Goal: Transaction & Acquisition: Subscribe to service/newsletter

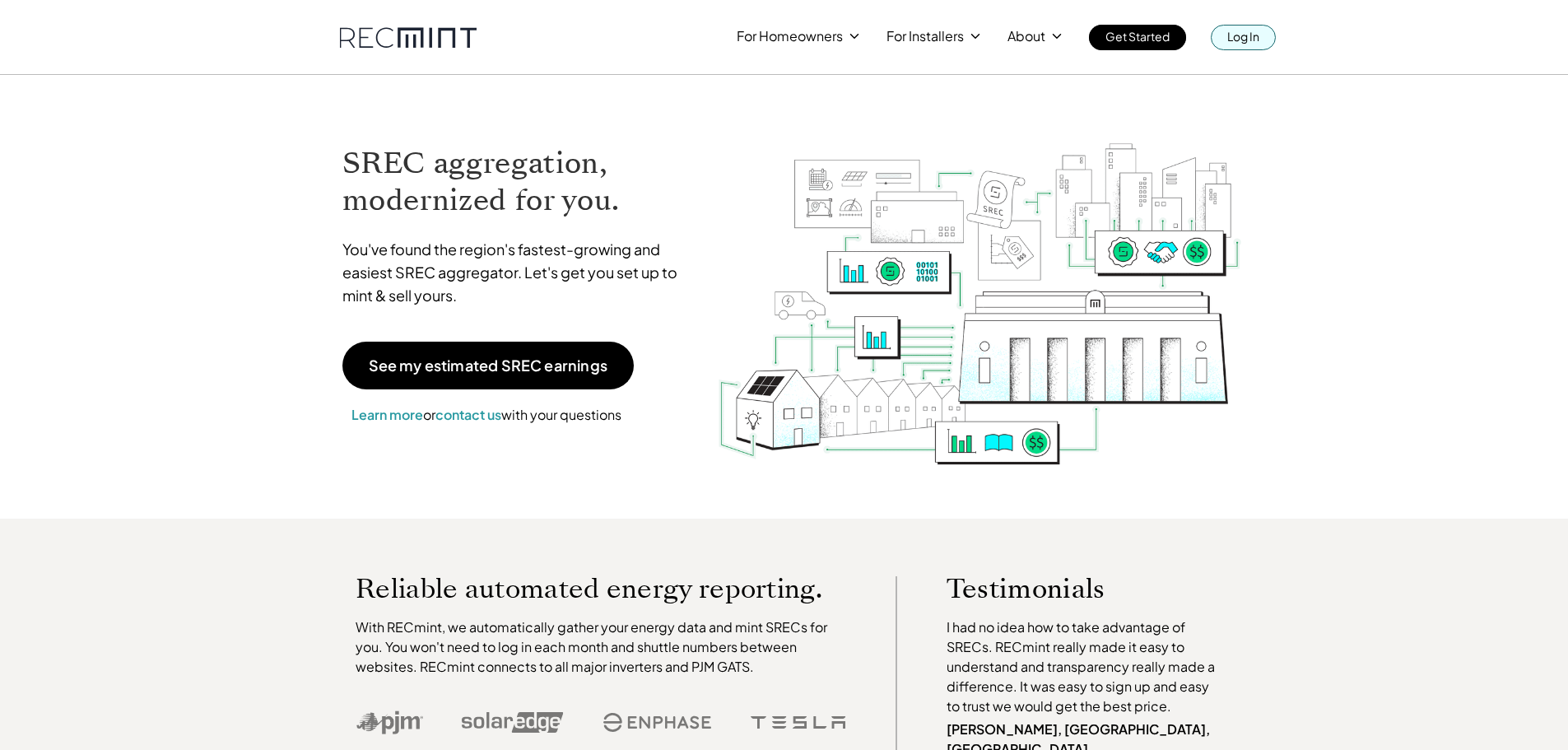
click at [1236, 40] on p "Log In" at bounding box center [1243, 36] width 32 height 23
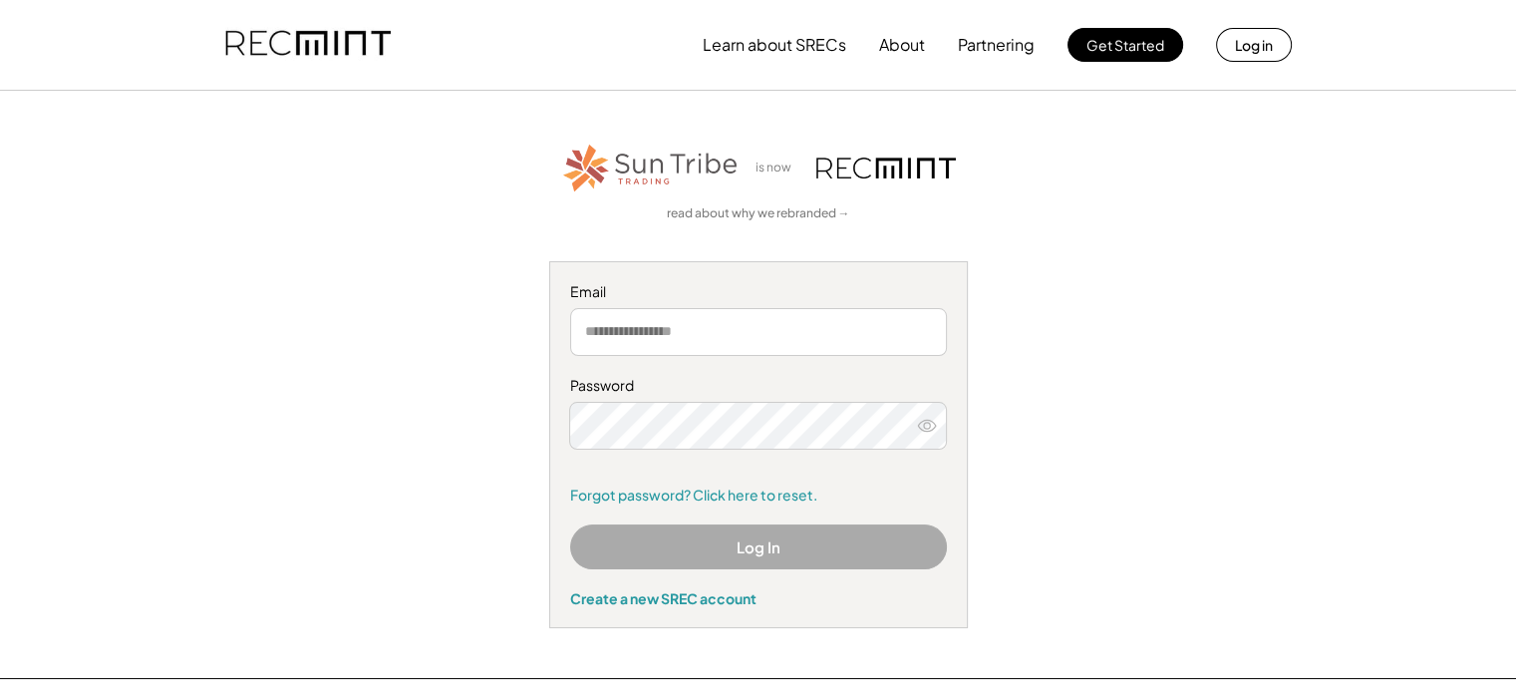
click at [694, 347] on input "email" at bounding box center [758, 332] width 377 height 48
type input "**********"
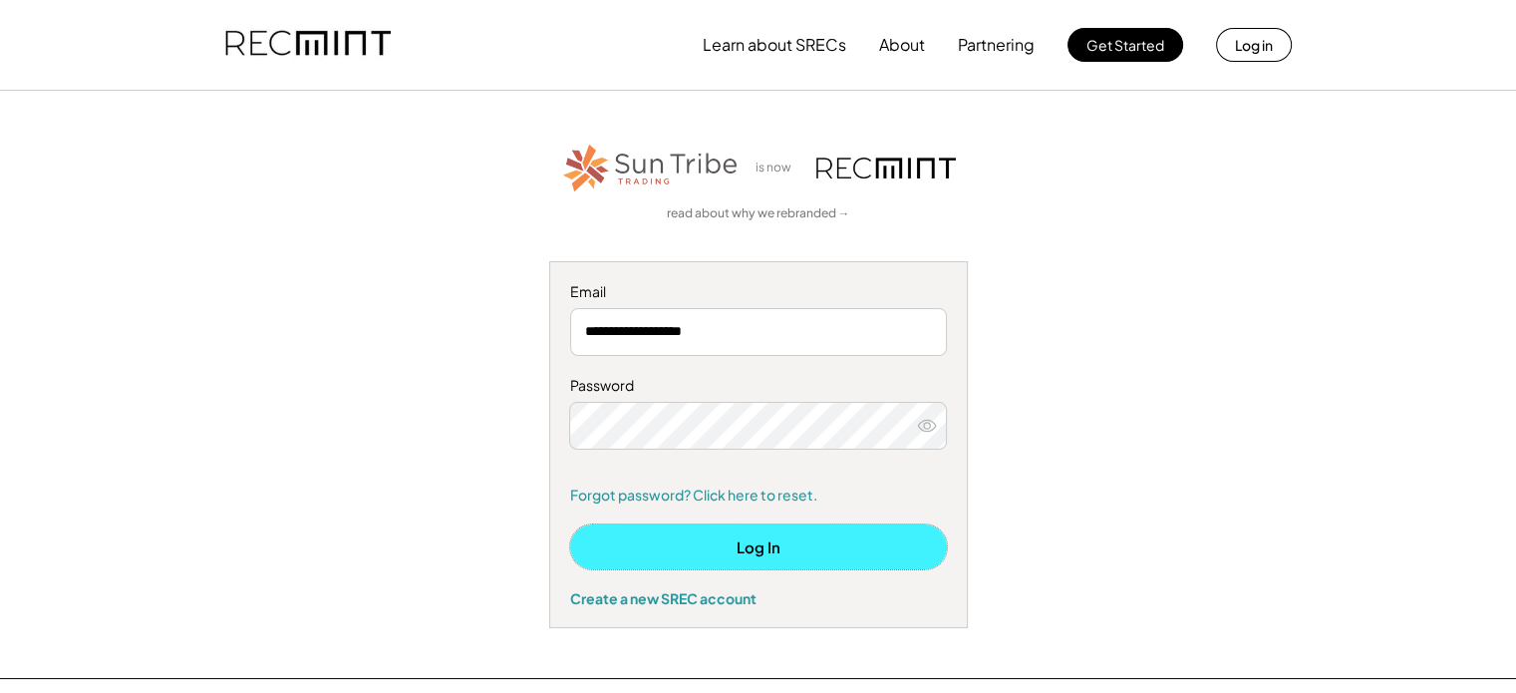
click at [719, 394] on button "Log In" at bounding box center [758, 546] width 377 height 45
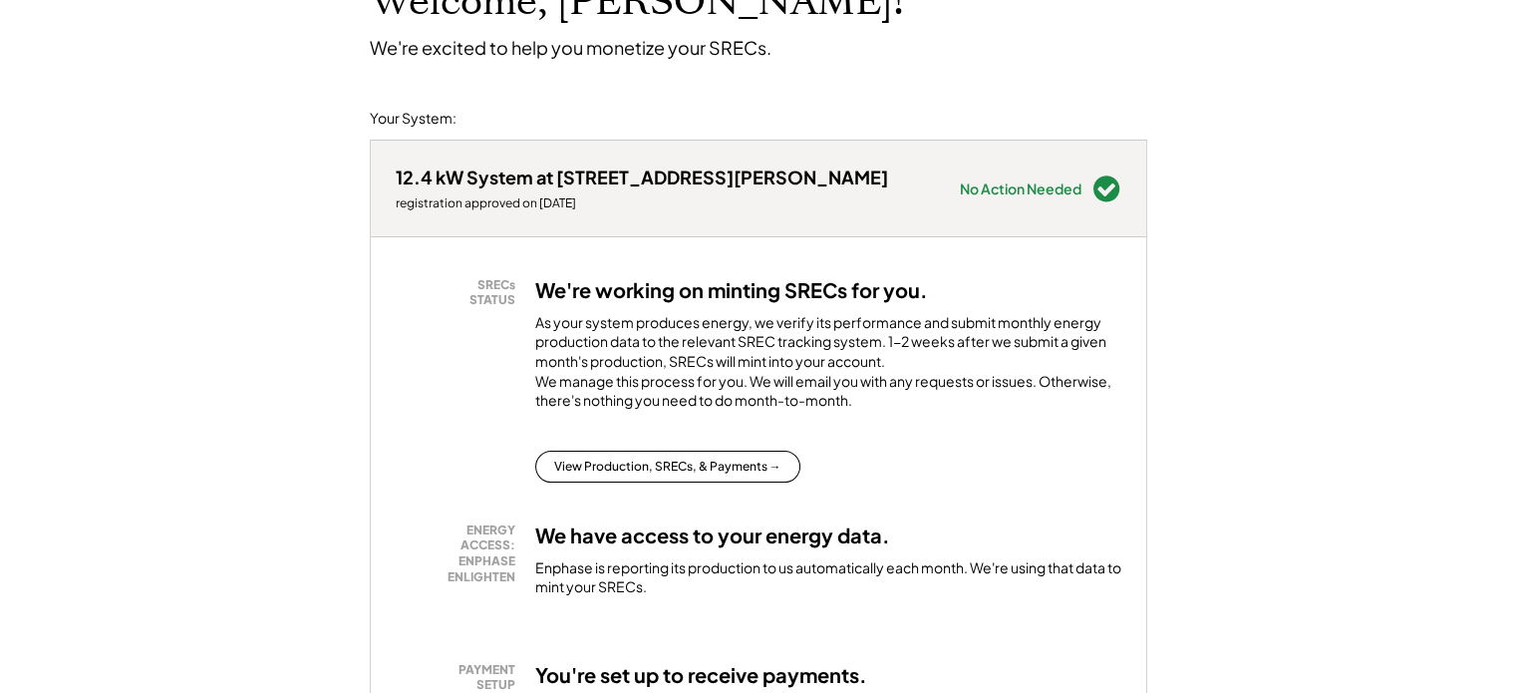
scroll to position [100, 0]
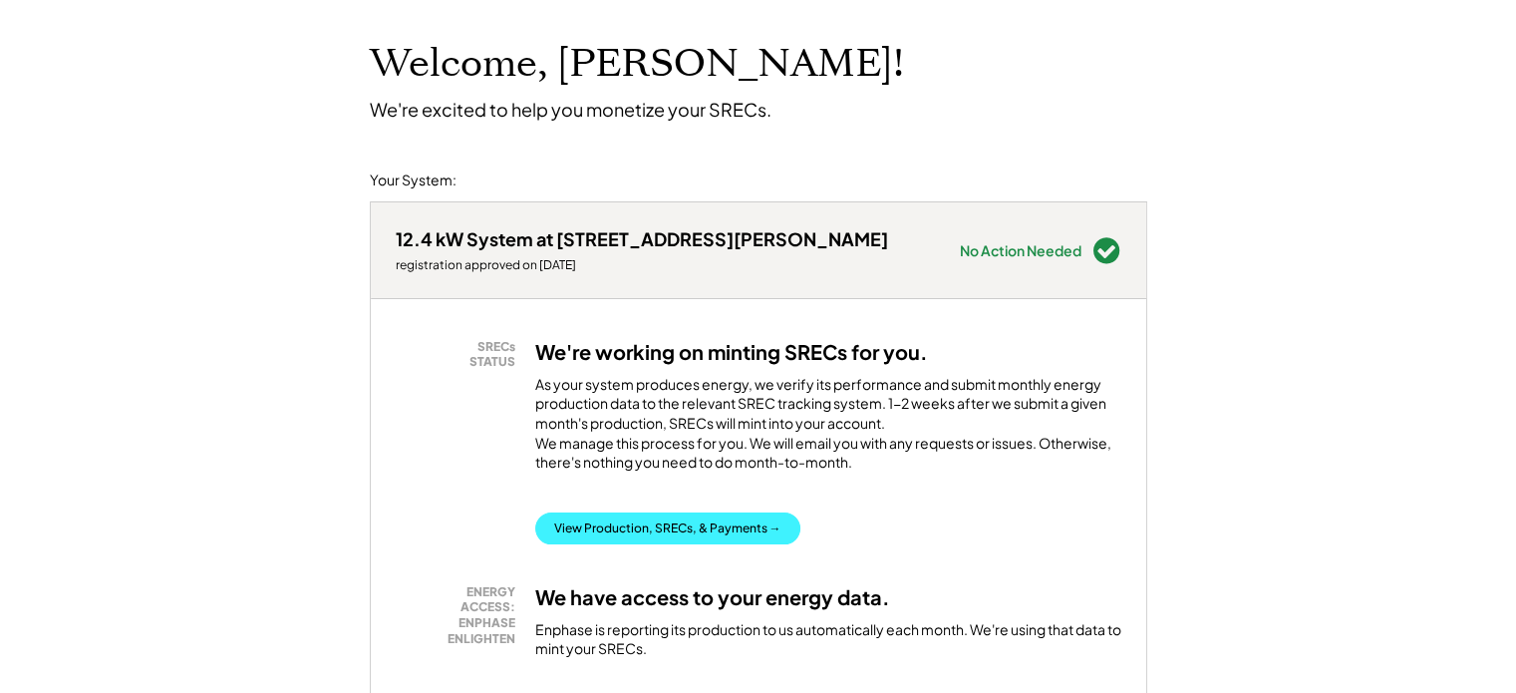
click at [621, 544] on button "View Production, SRECs, & Payments →" at bounding box center [667, 528] width 265 height 32
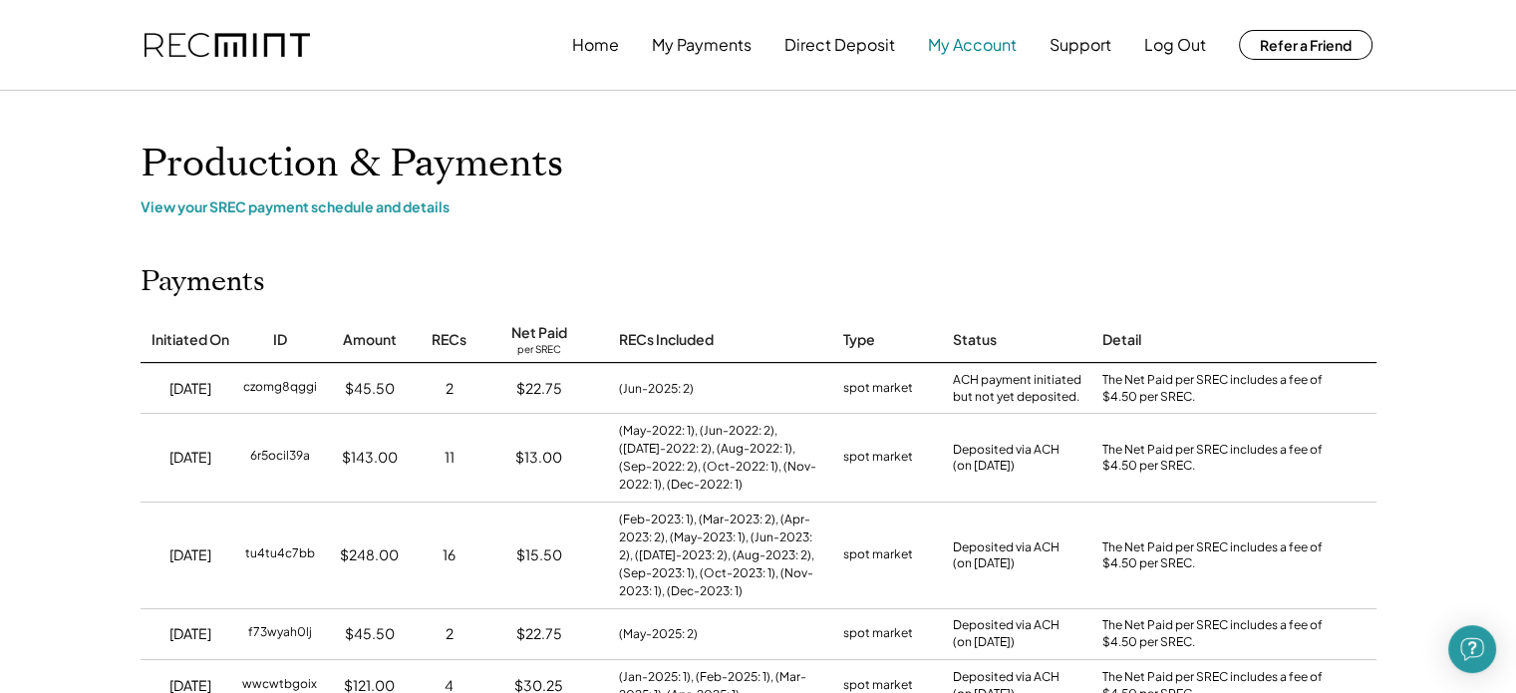
click at [953, 59] on button "My Account" at bounding box center [972, 45] width 89 height 40
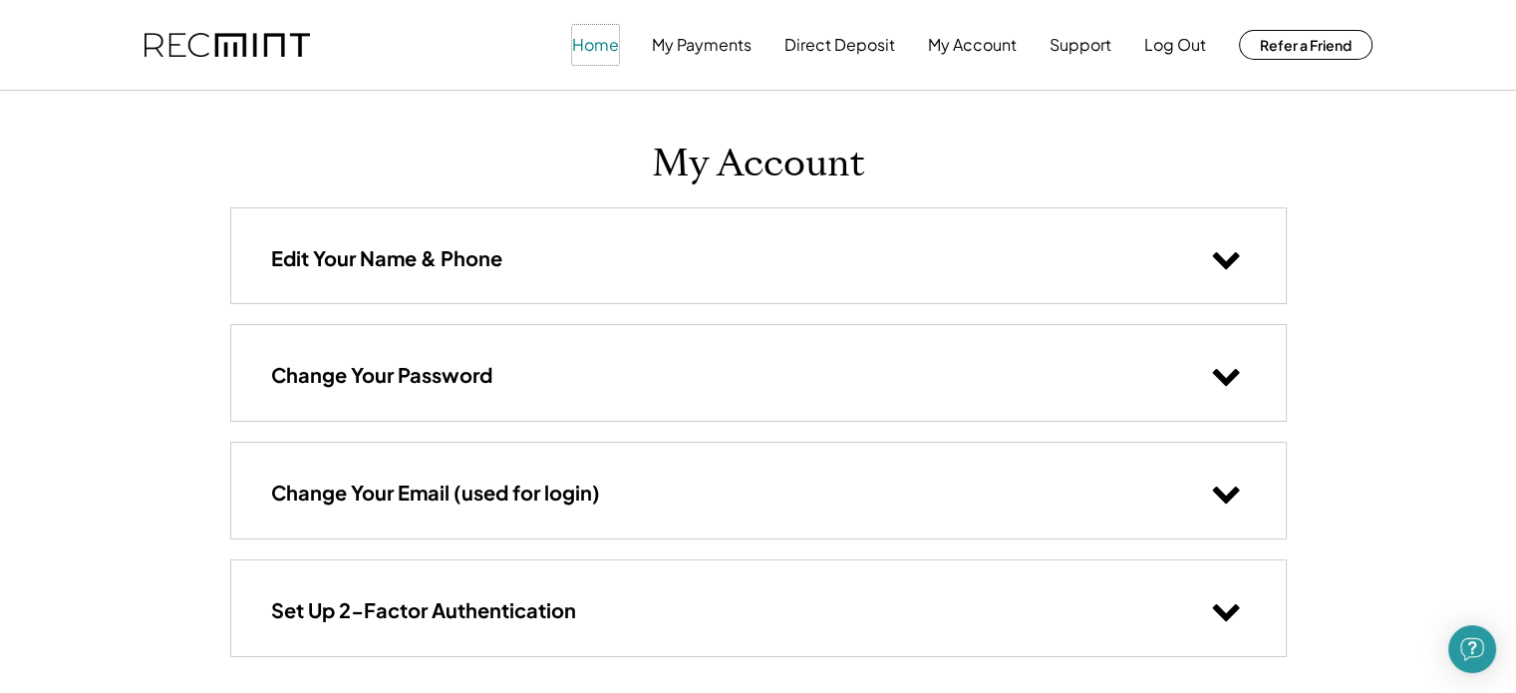
click at [608, 46] on button "Home" at bounding box center [595, 45] width 47 height 40
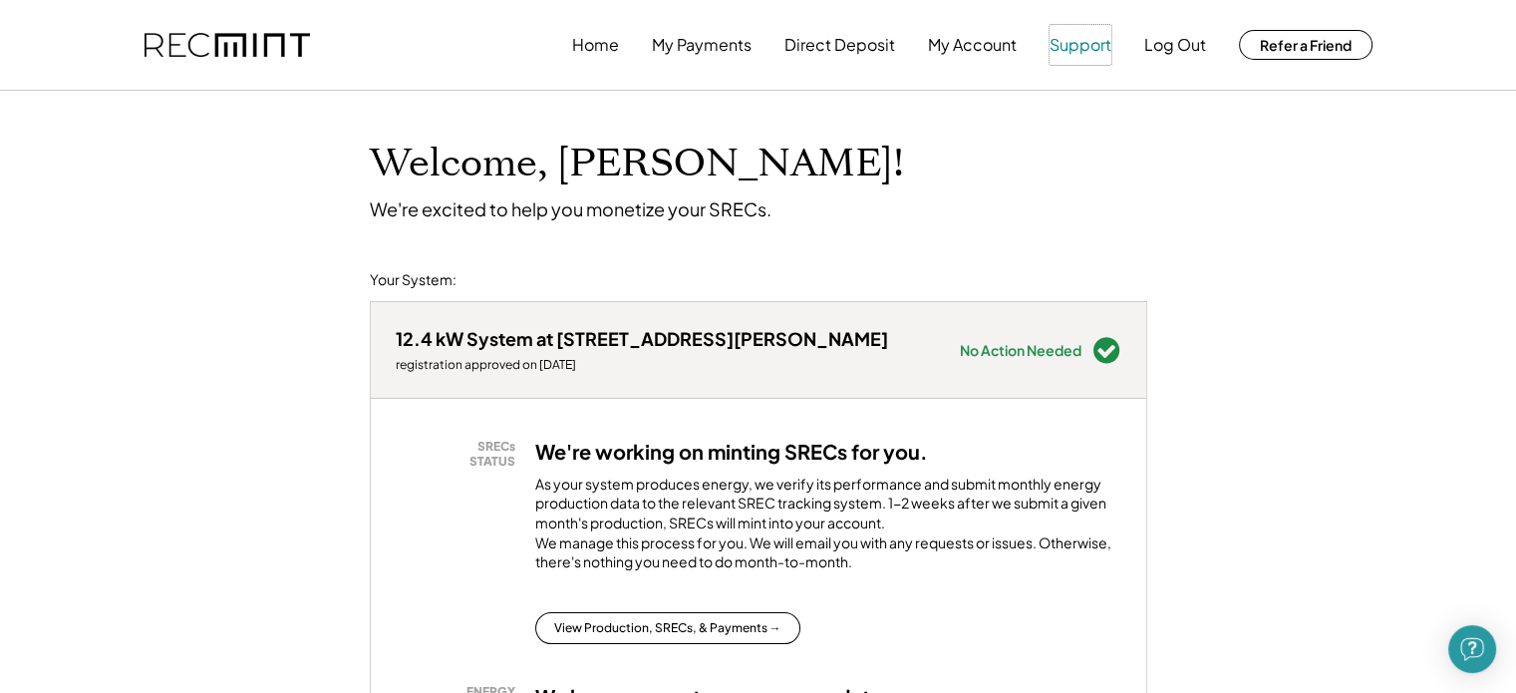
click at [1059, 50] on button "Support" at bounding box center [1081, 45] width 62 height 40
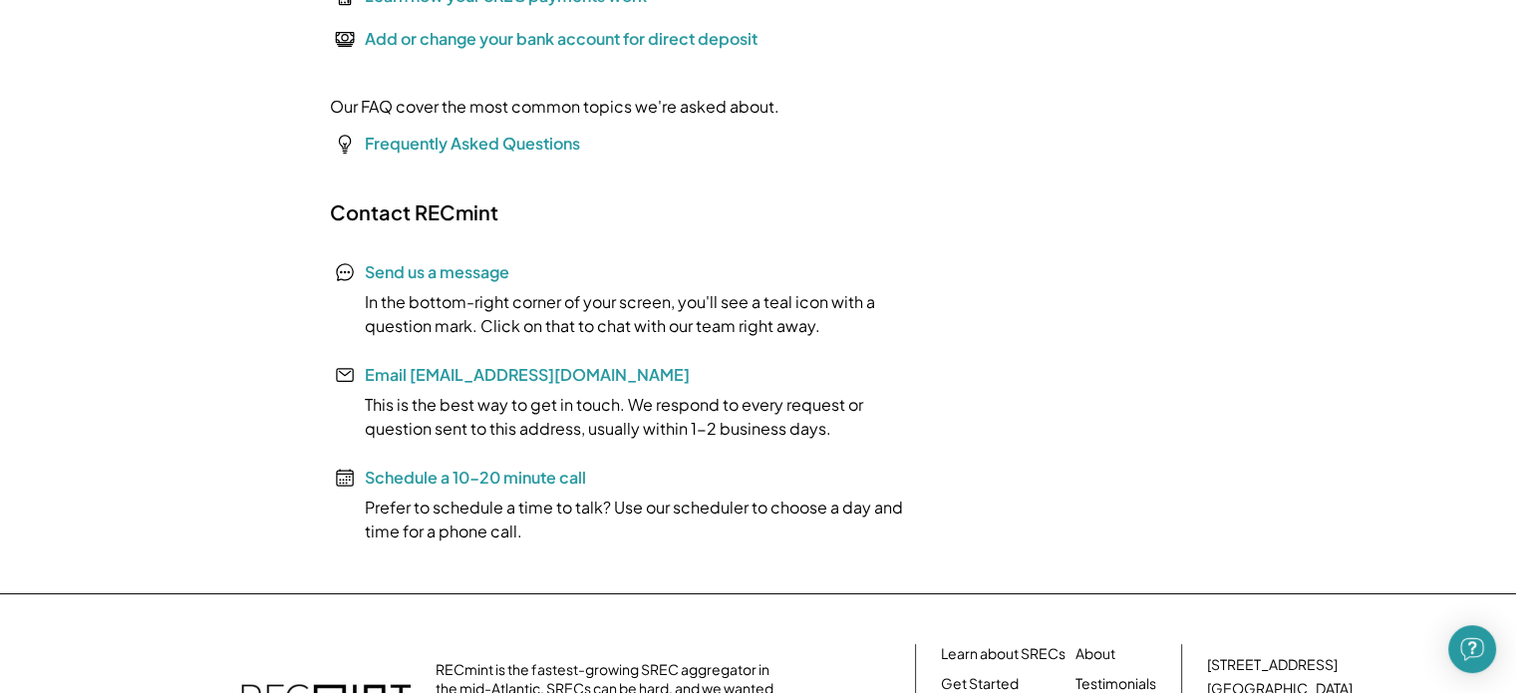
scroll to position [399, 0]
click at [1469, 646] on img "Open Intercom Messenger" at bounding box center [1472, 649] width 26 height 26
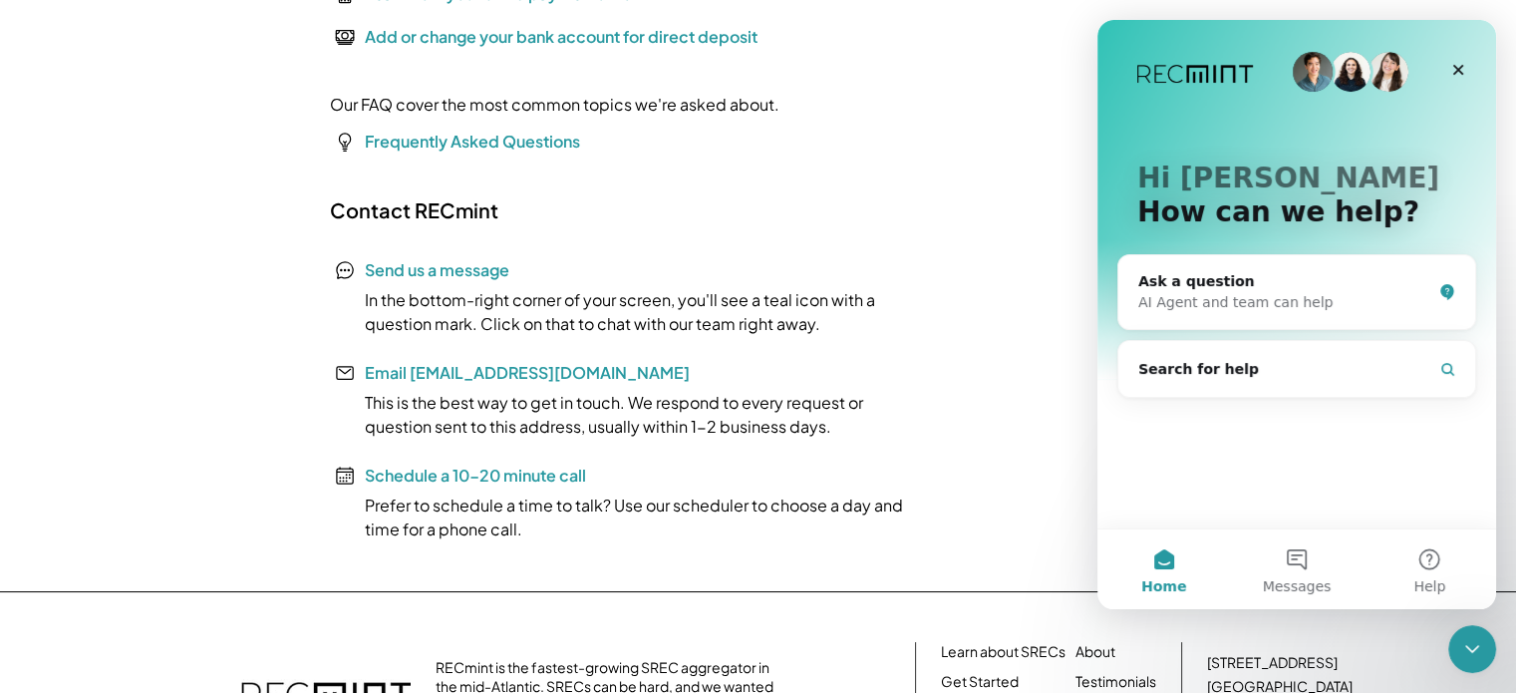
scroll to position [0, 0]
click at [1305, 579] on span "Messages" at bounding box center [1297, 586] width 69 height 14
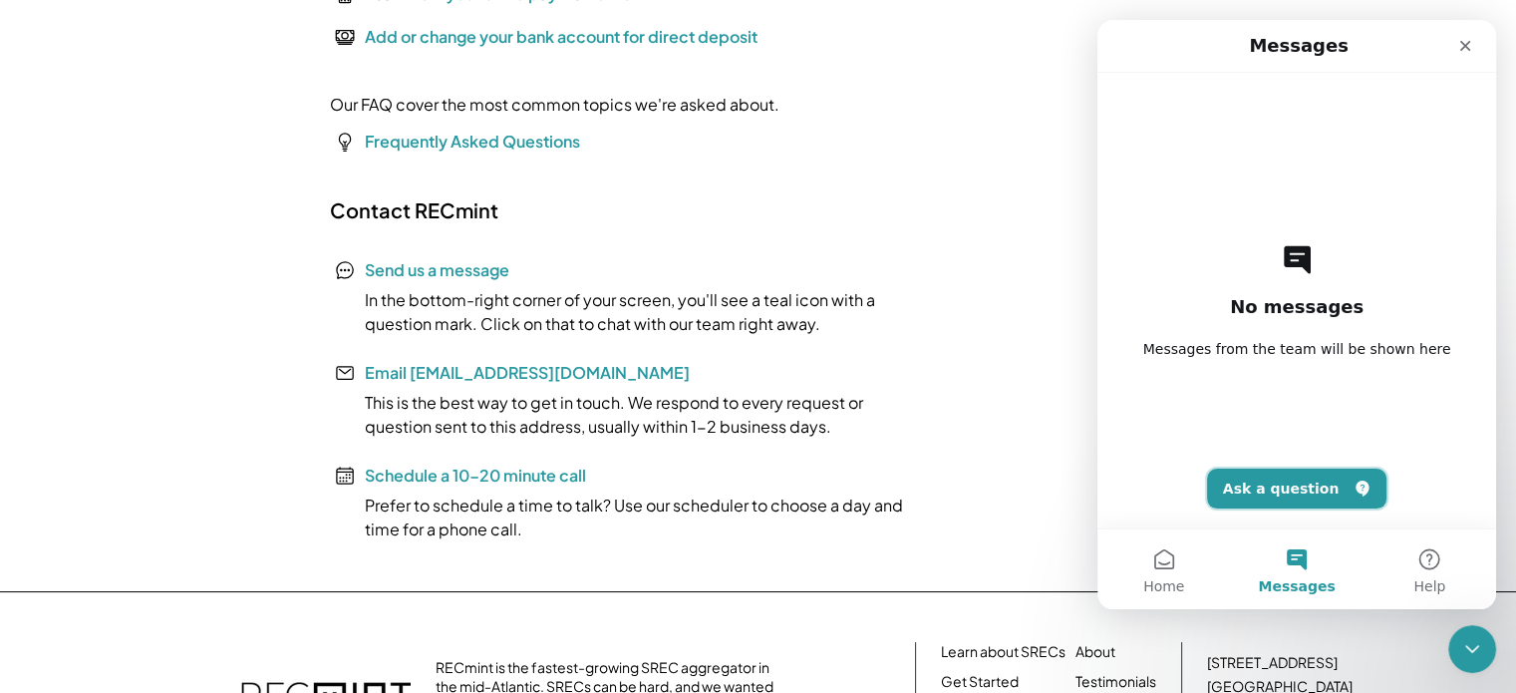
click at [1288, 497] on button "Ask a question" at bounding box center [1297, 488] width 180 height 40
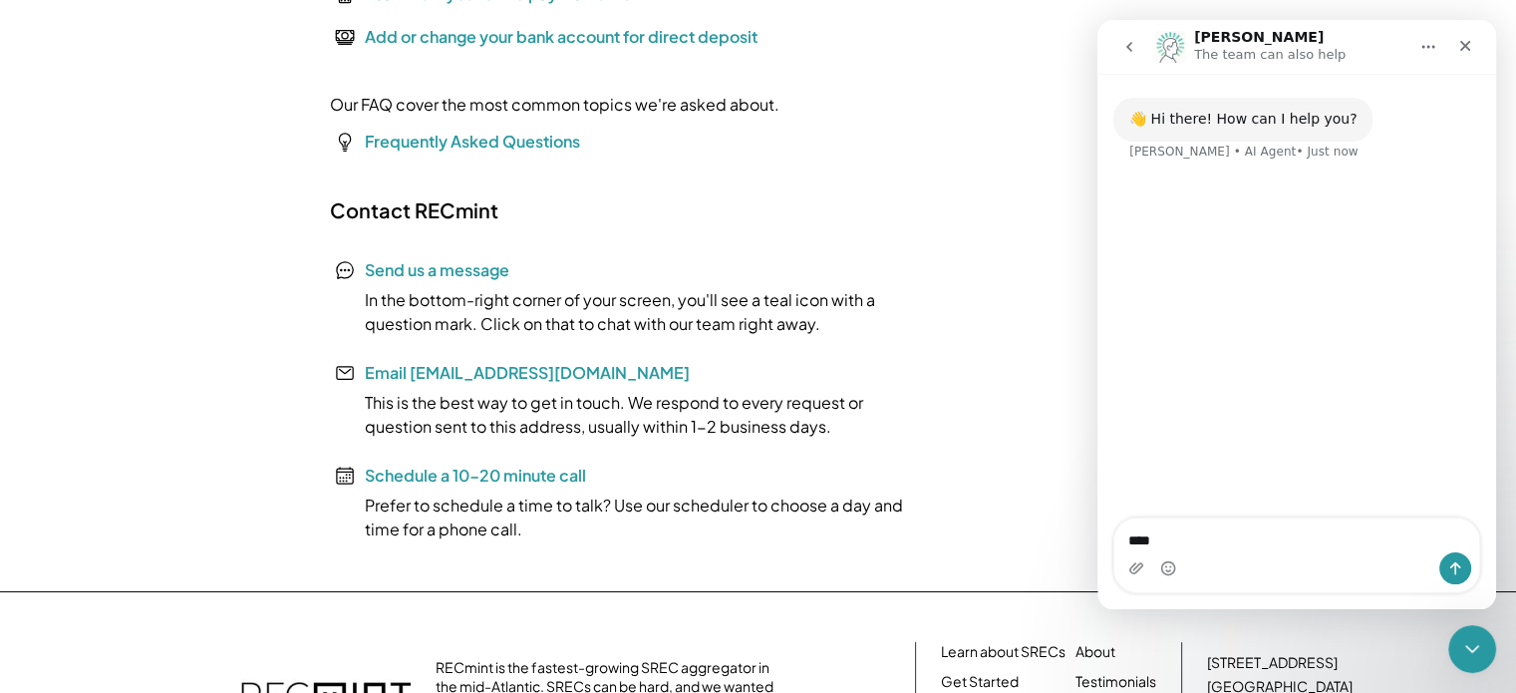
type textarea "*****"
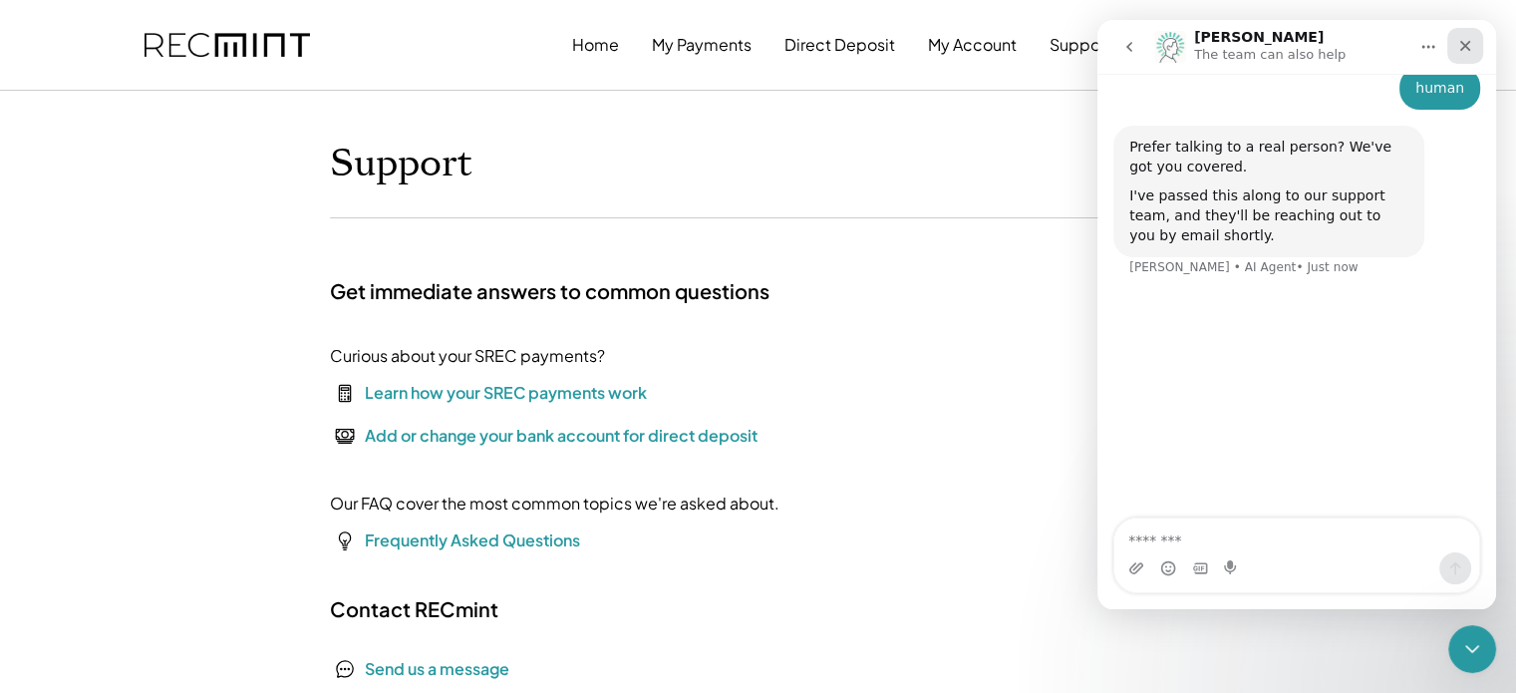
click at [1454, 37] on div "Close" at bounding box center [1465, 46] width 36 height 36
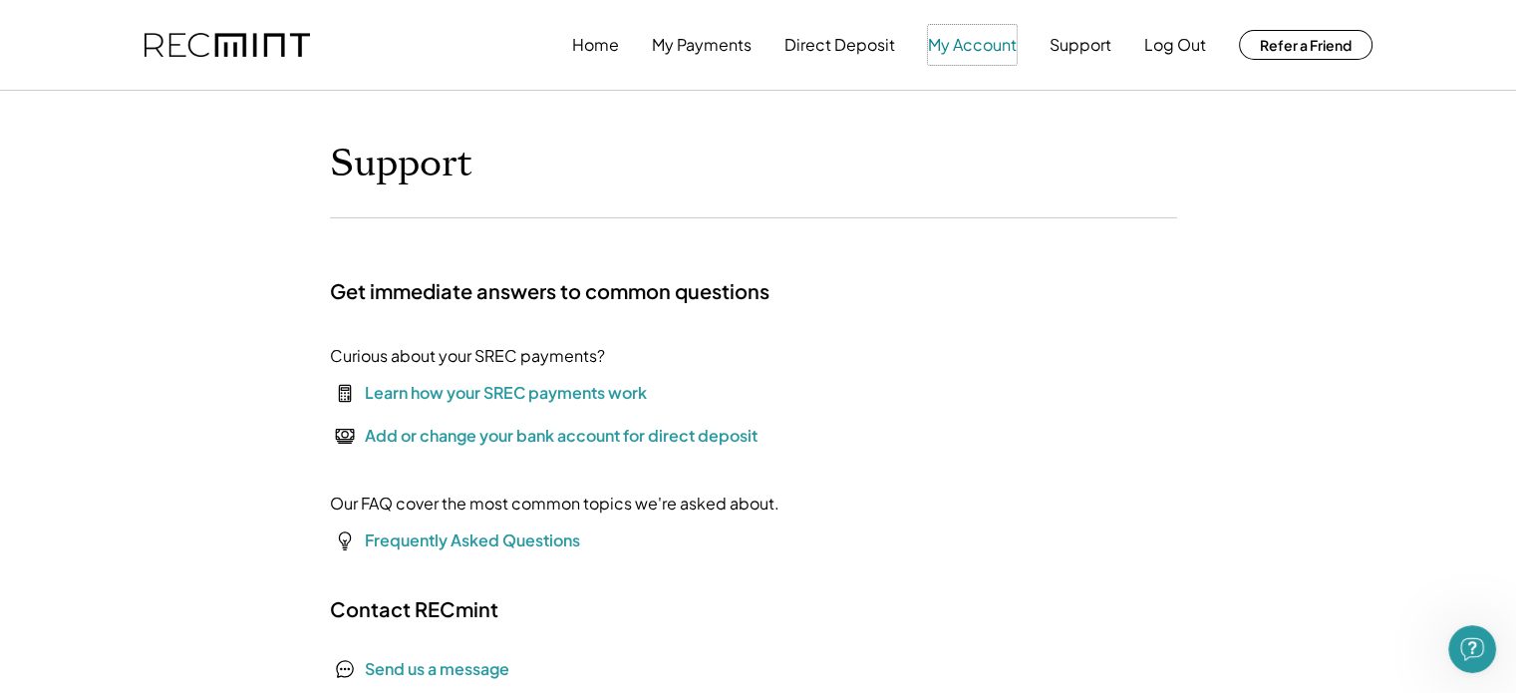
click at [975, 36] on button "My Account" at bounding box center [972, 45] width 89 height 40
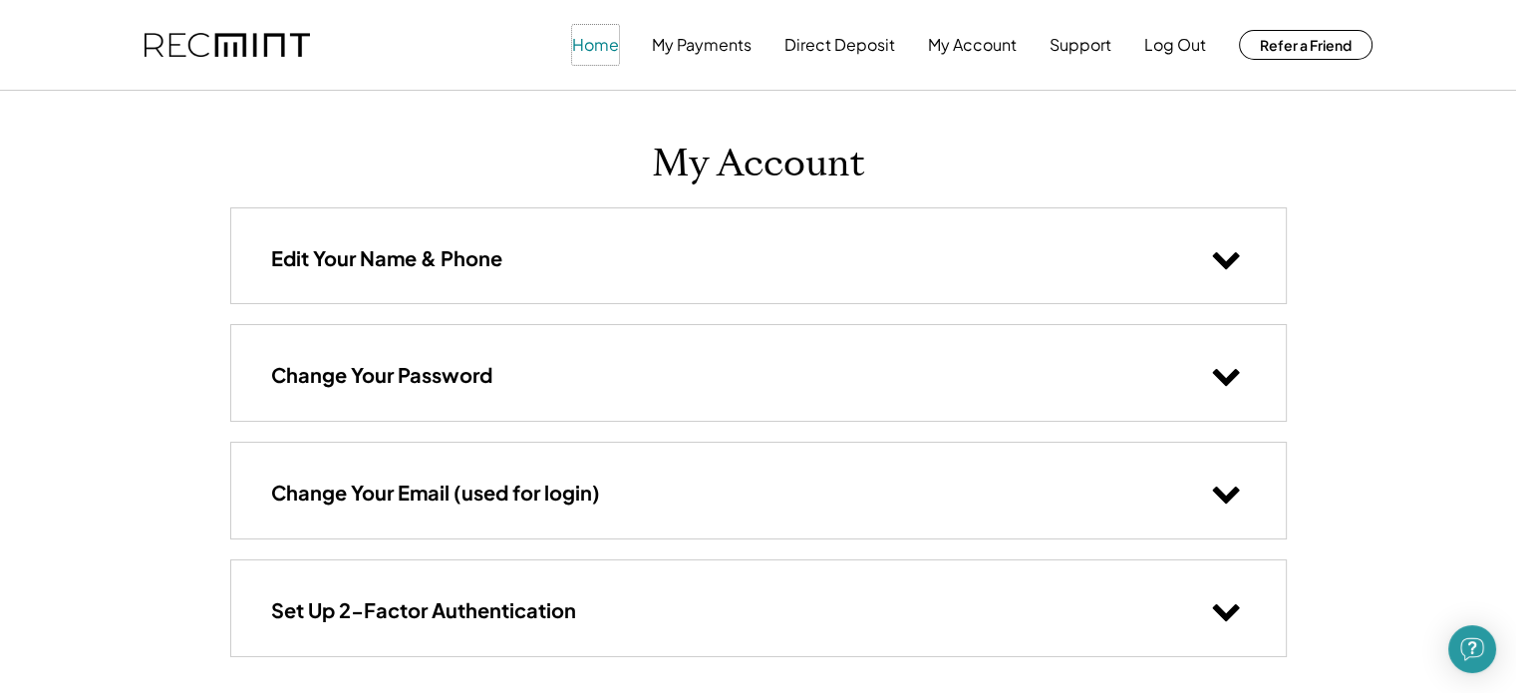
click at [590, 27] on button "Home" at bounding box center [595, 45] width 47 height 40
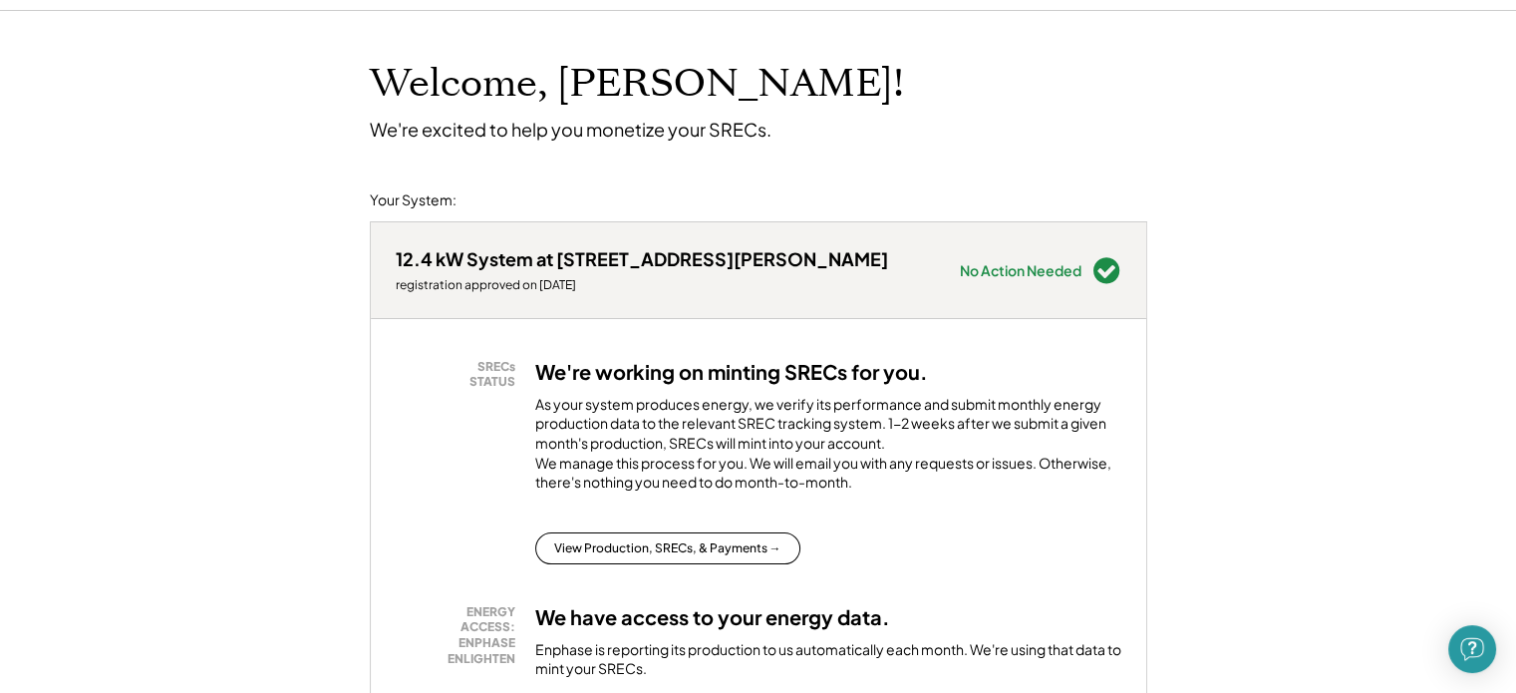
scroll to position [199, 0]
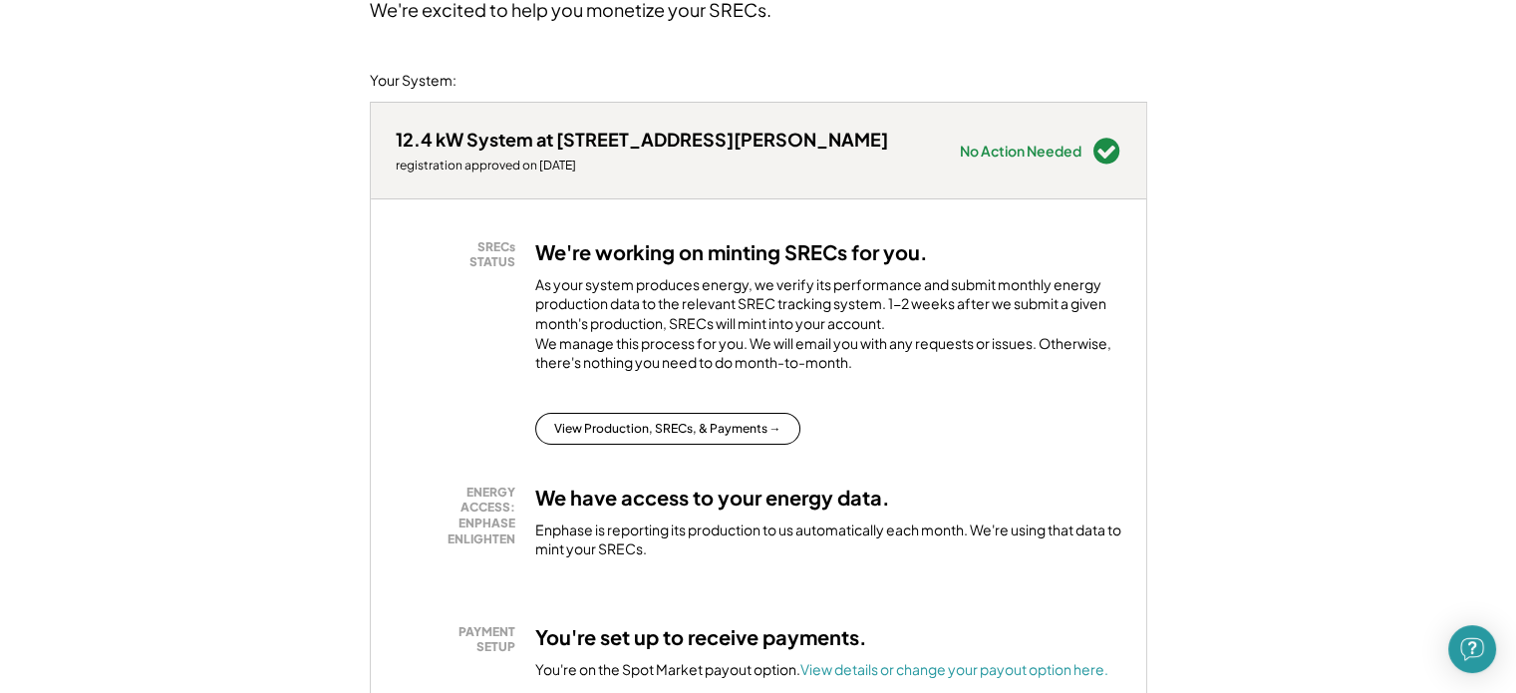
click at [1080, 149] on div "No Action Needed" at bounding box center [1021, 151] width 122 height 14
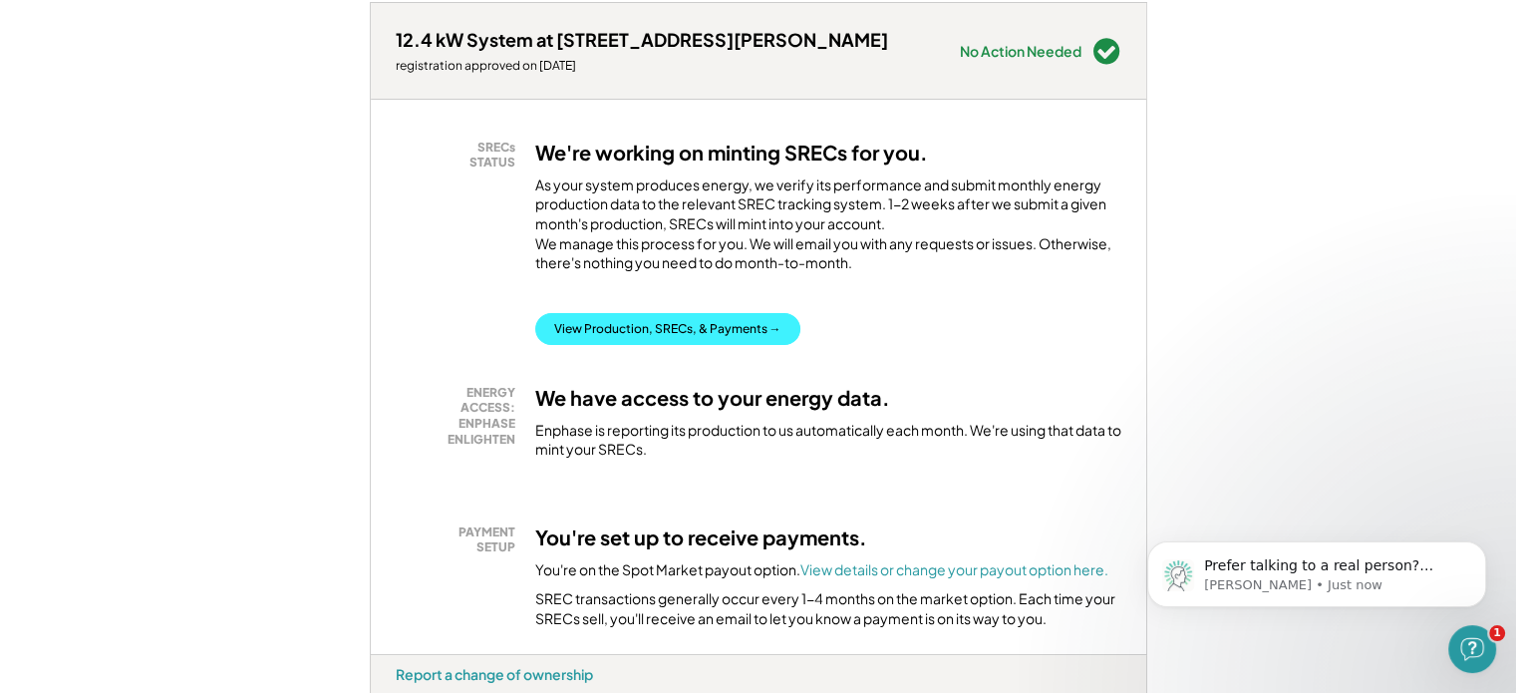
scroll to position [0, 0]
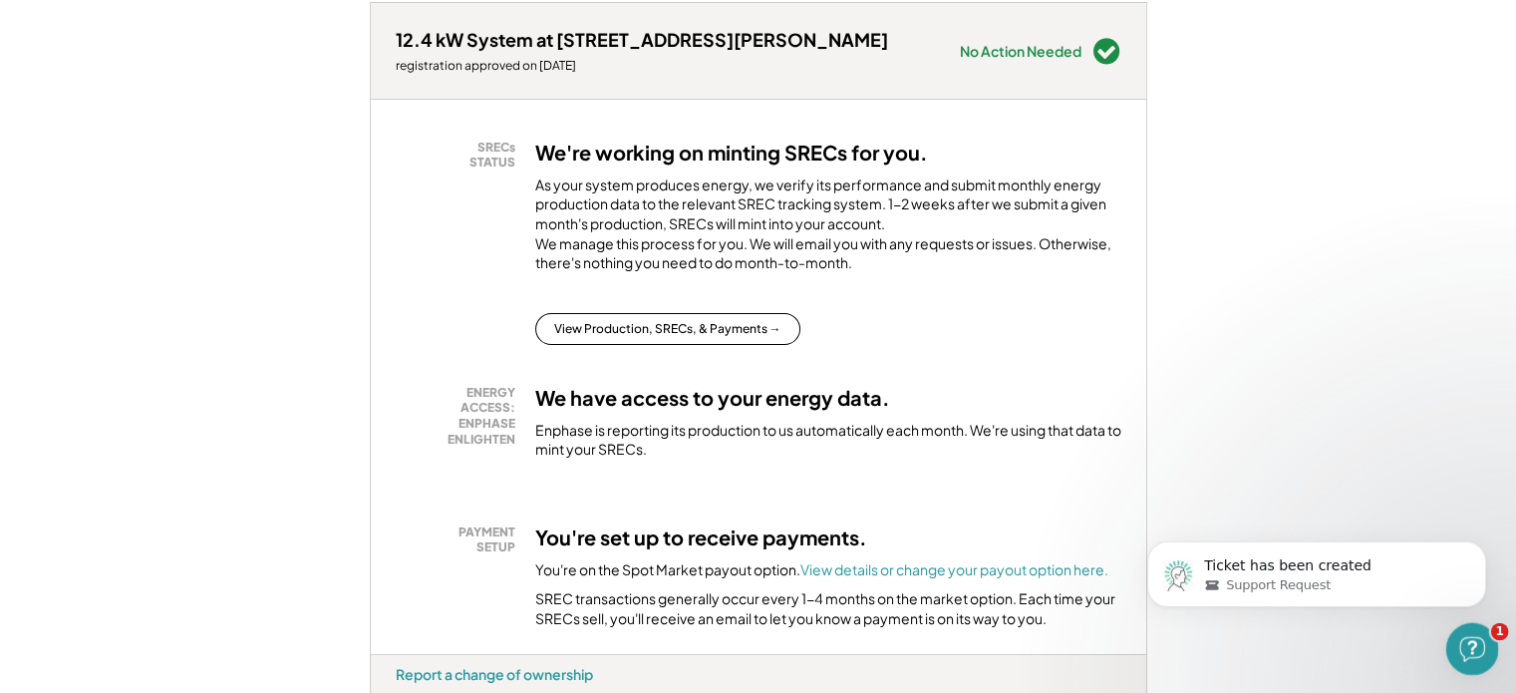
click at [1460, 655] on div "Open Intercom Messenger" at bounding box center [1469, 646] width 66 height 66
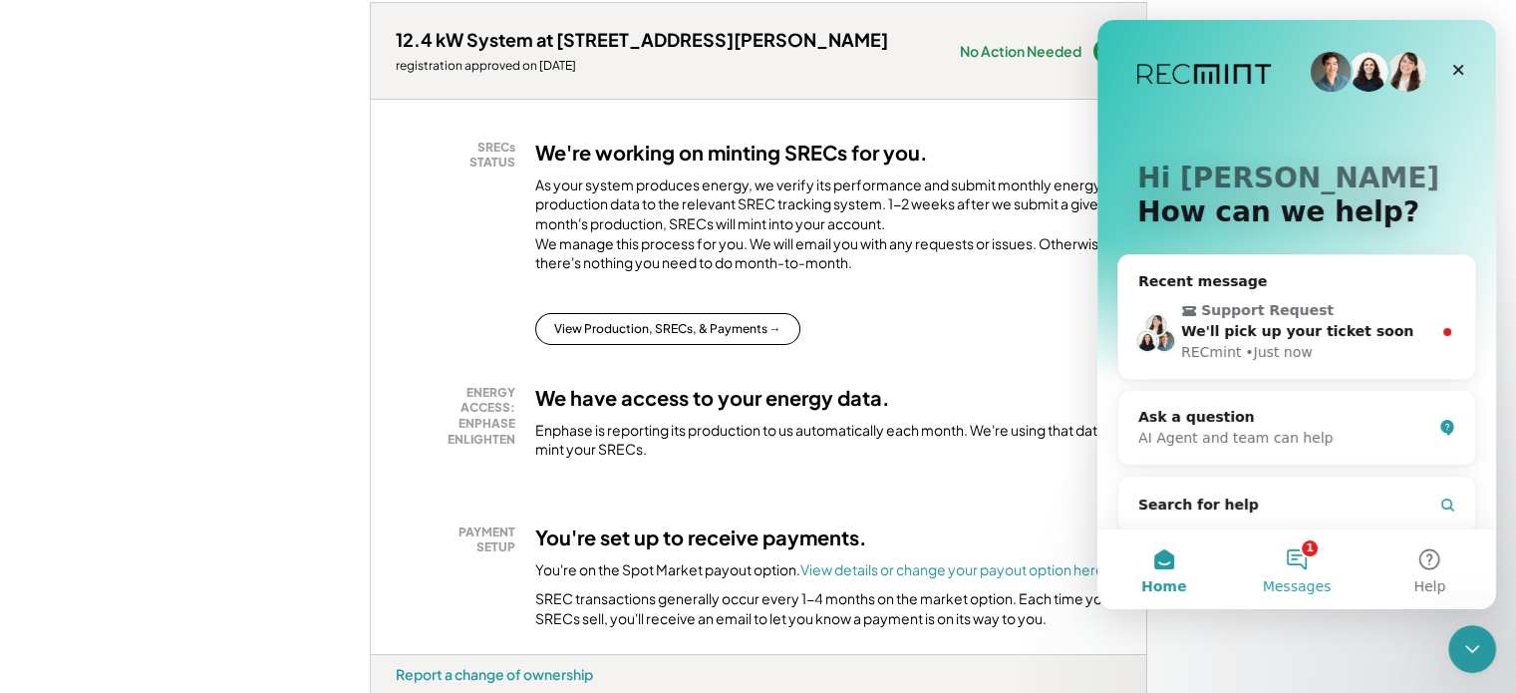
click at [1315, 582] on span "Messages" at bounding box center [1297, 586] width 69 height 14
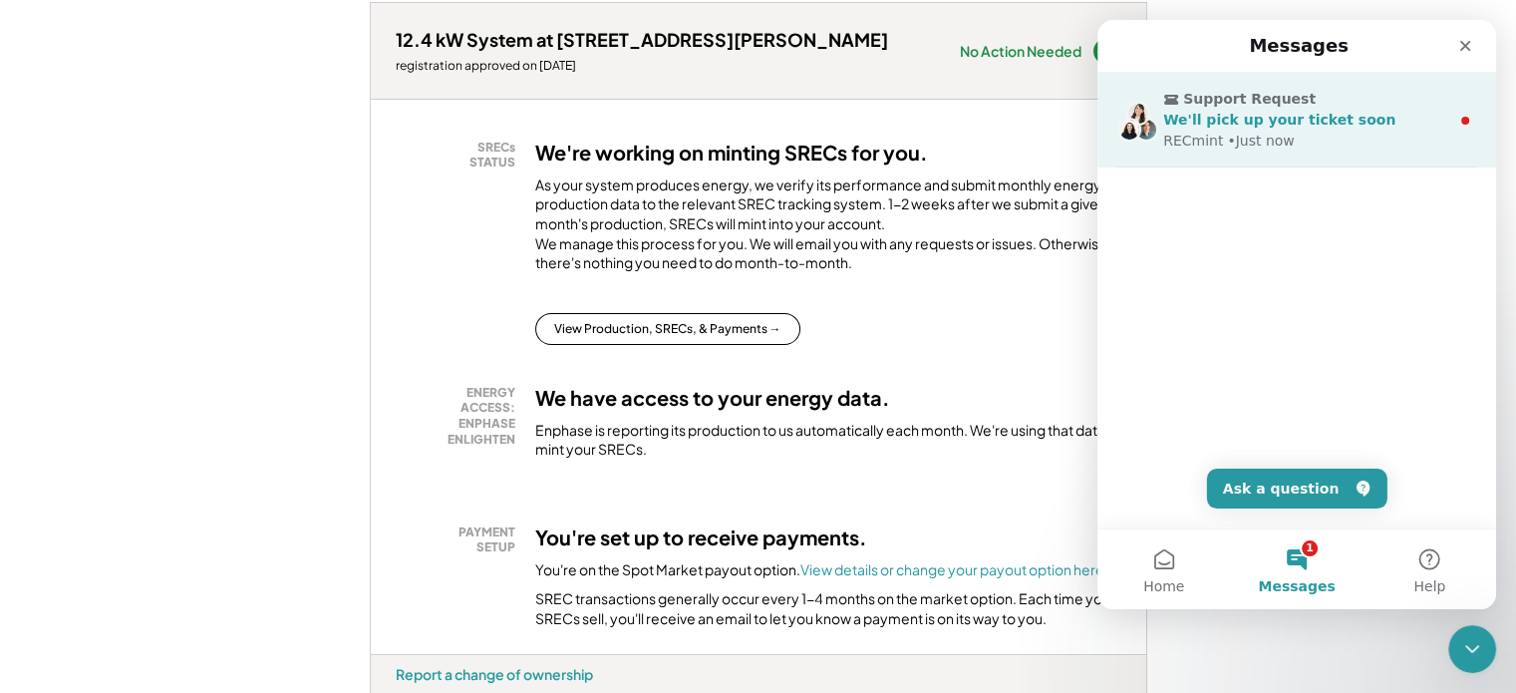
click at [1231, 116] on span "We'll pick up your ticket soon" at bounding box center [1279, 120] width 232 height 16
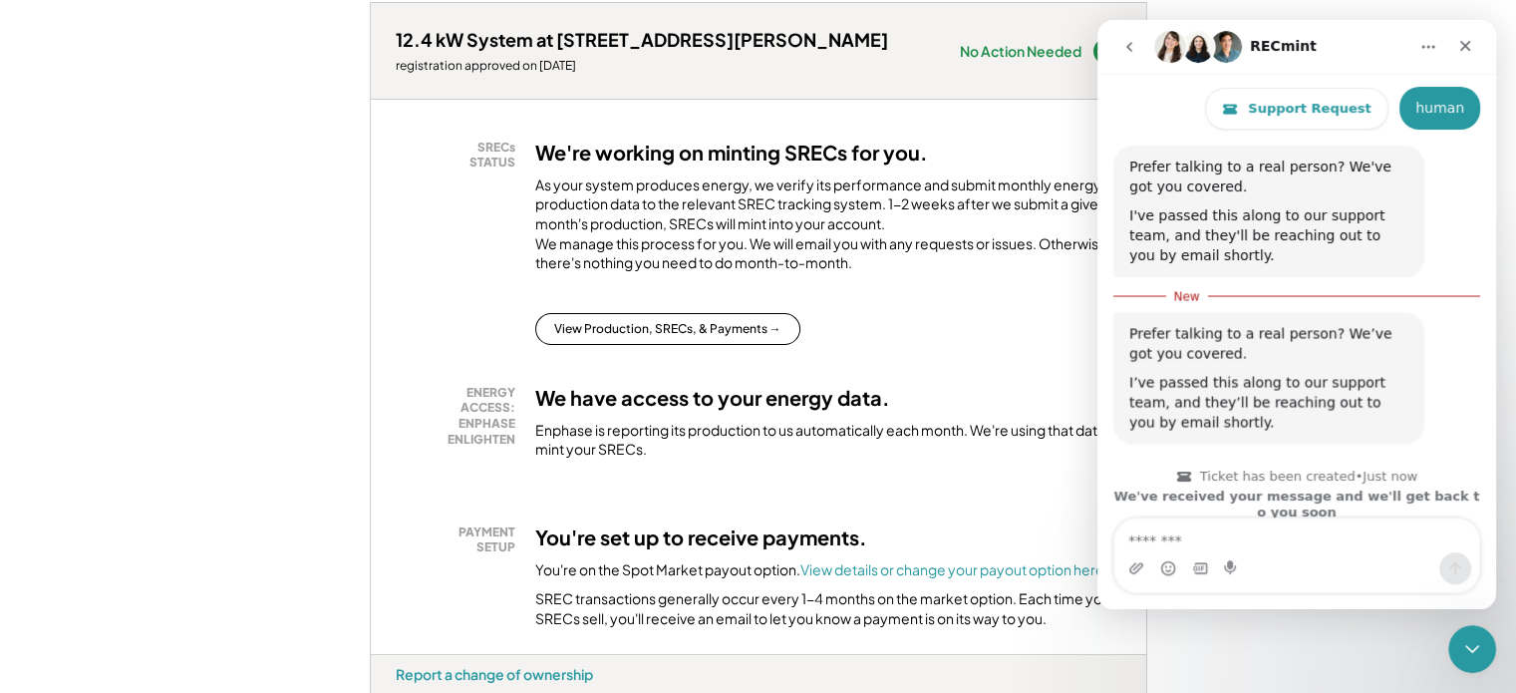
scroll to position [142, 0]
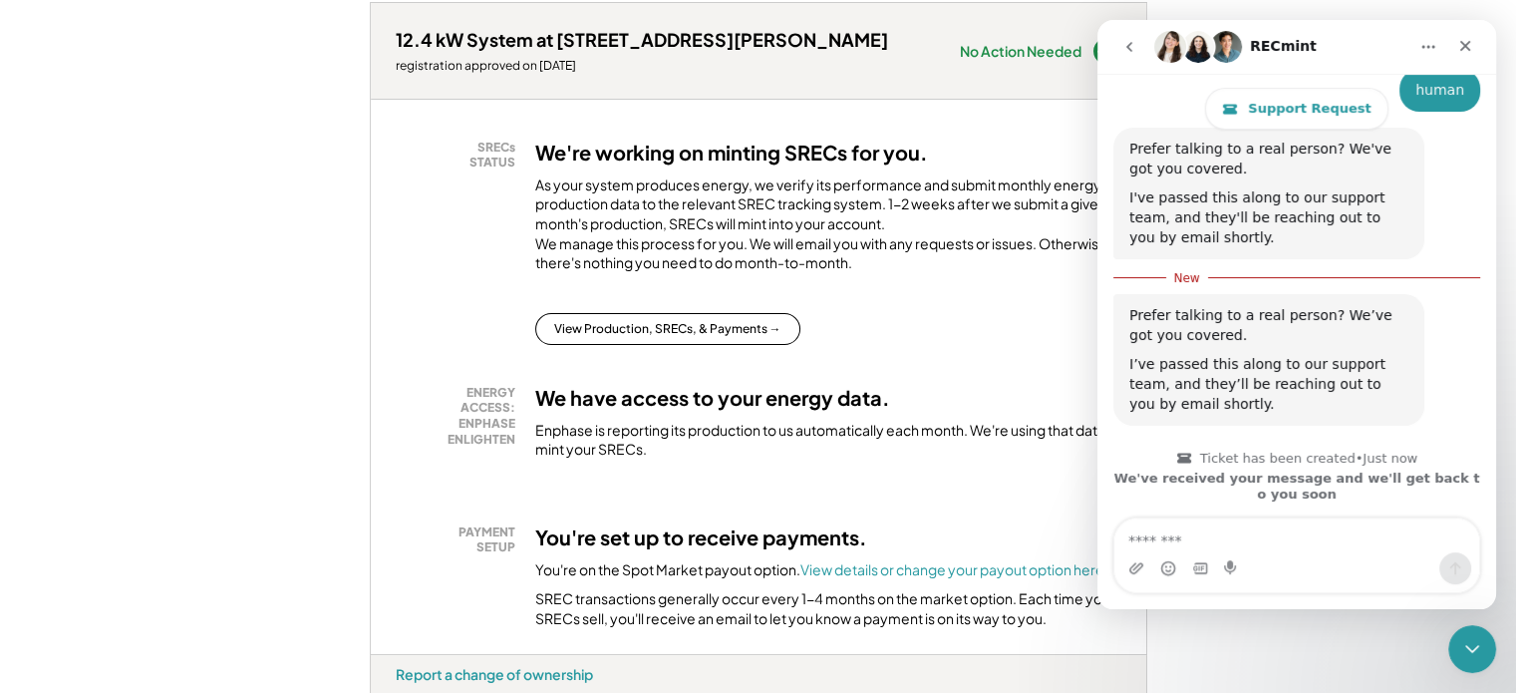
click at [984, 393] on div "SRECs STATUS We're working on minting SRECs for you. As your system produces en…" at bounding box center [758, 377] width 775 height 554
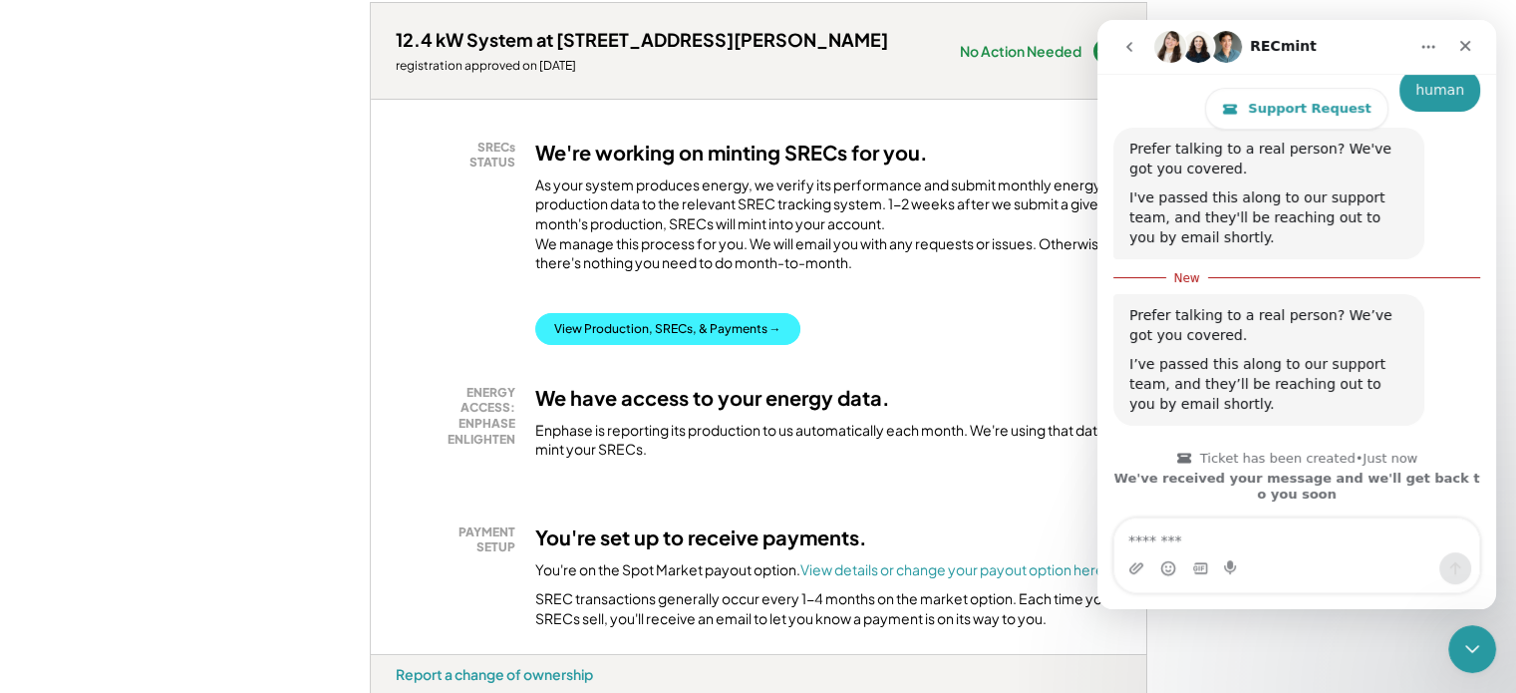
click at [739, 345] on button "View Production, SRECs, & Payments →" at bounding box center [667, 329] width 265 height 32
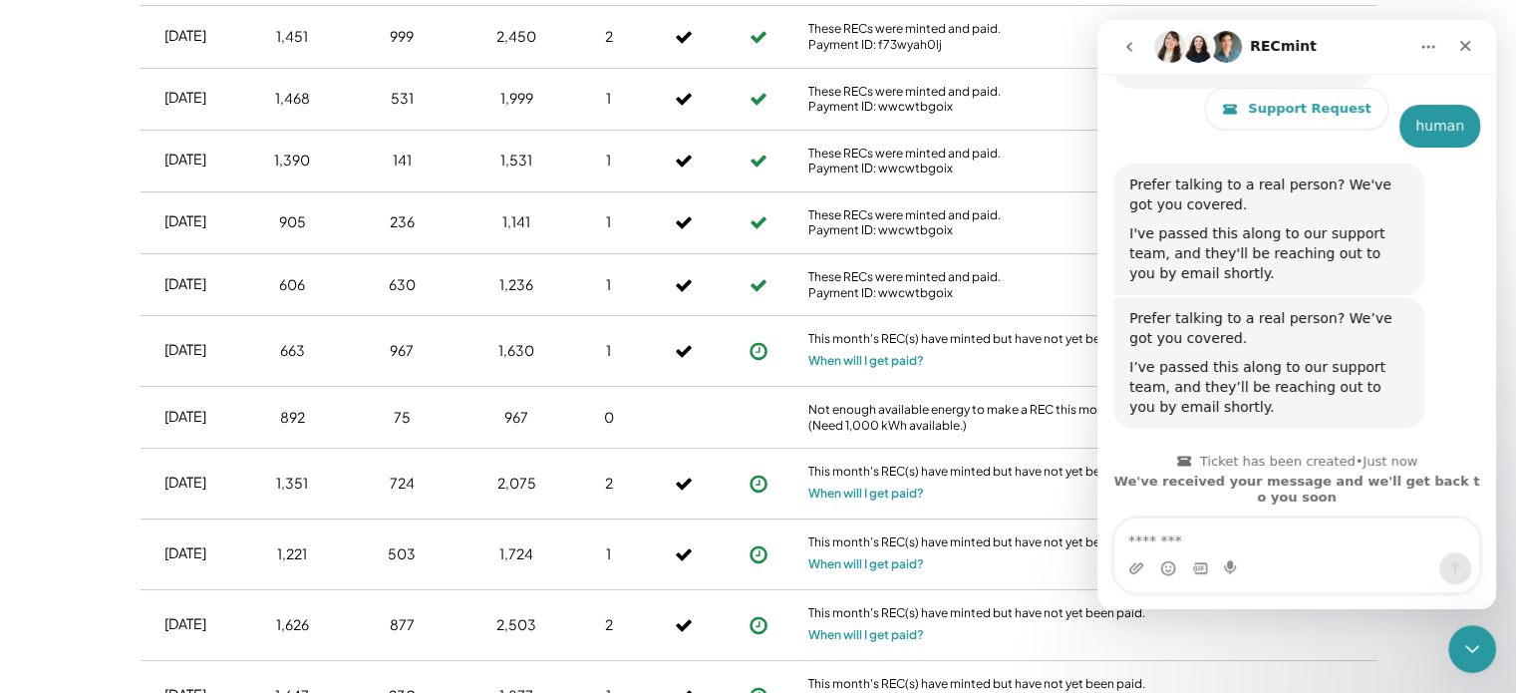
scroll to position [797, 0]
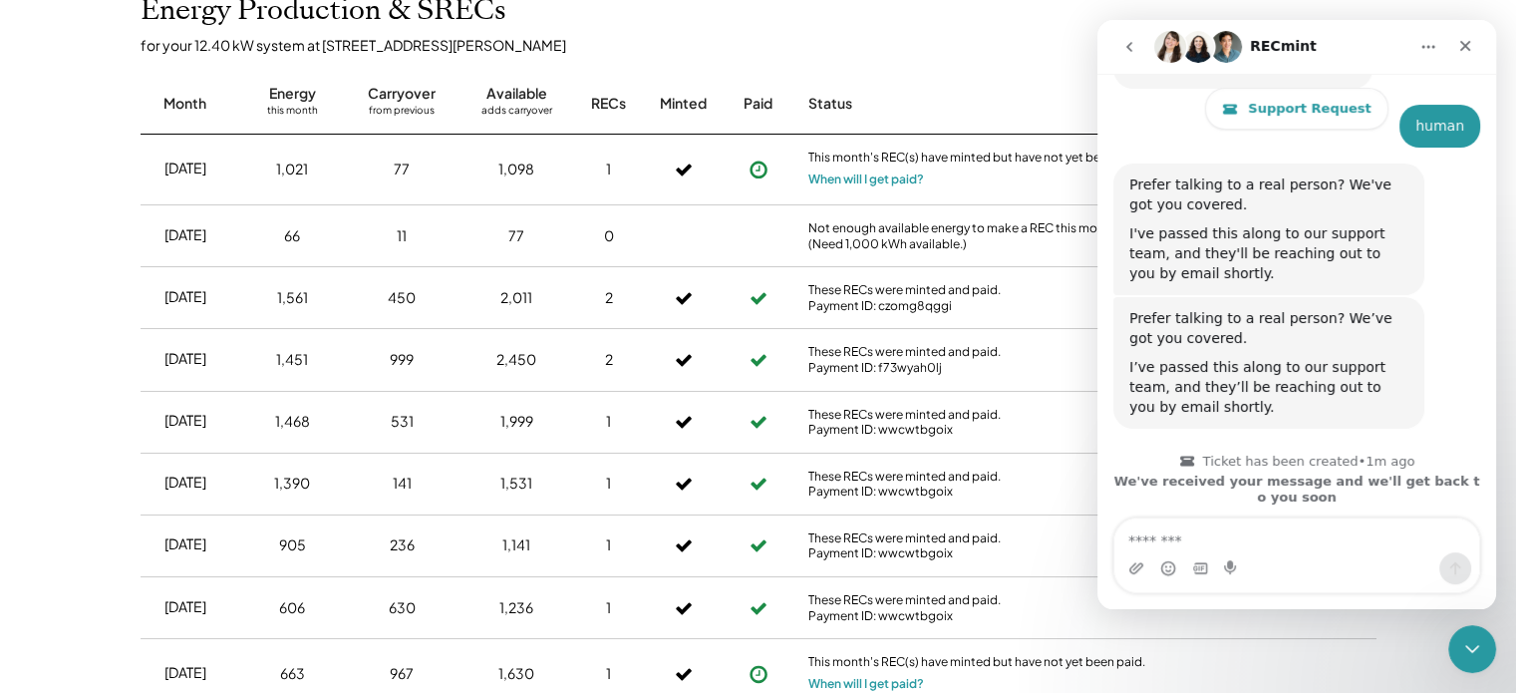
click at [1035, 178] on div "This month's REC(s) have minted but have not yet been paid. When will I get pai…" at bounding box center [977, 170] width 349 height 70
click at [1468, 47] on icon "Close" at bounding box center [1465, 46] width 16 height 16
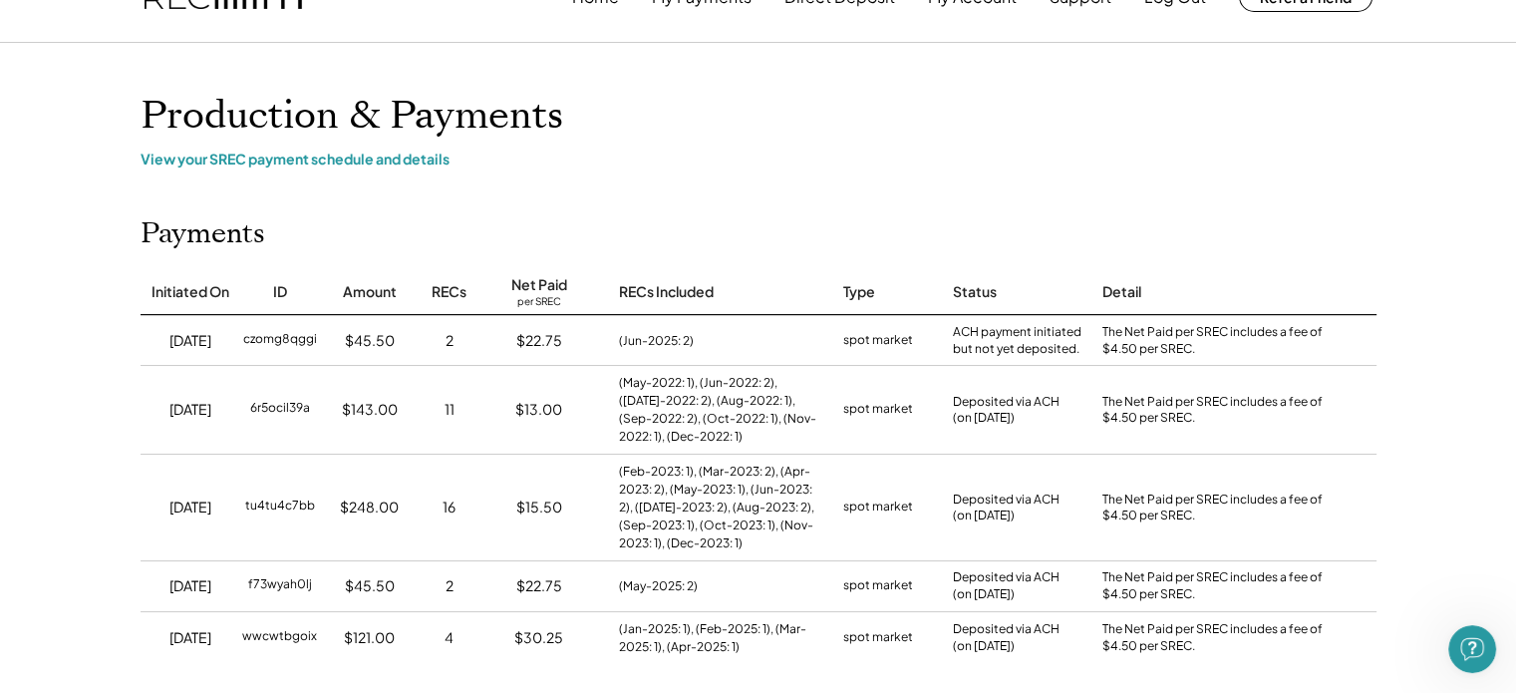
scroll to position [0, 0]
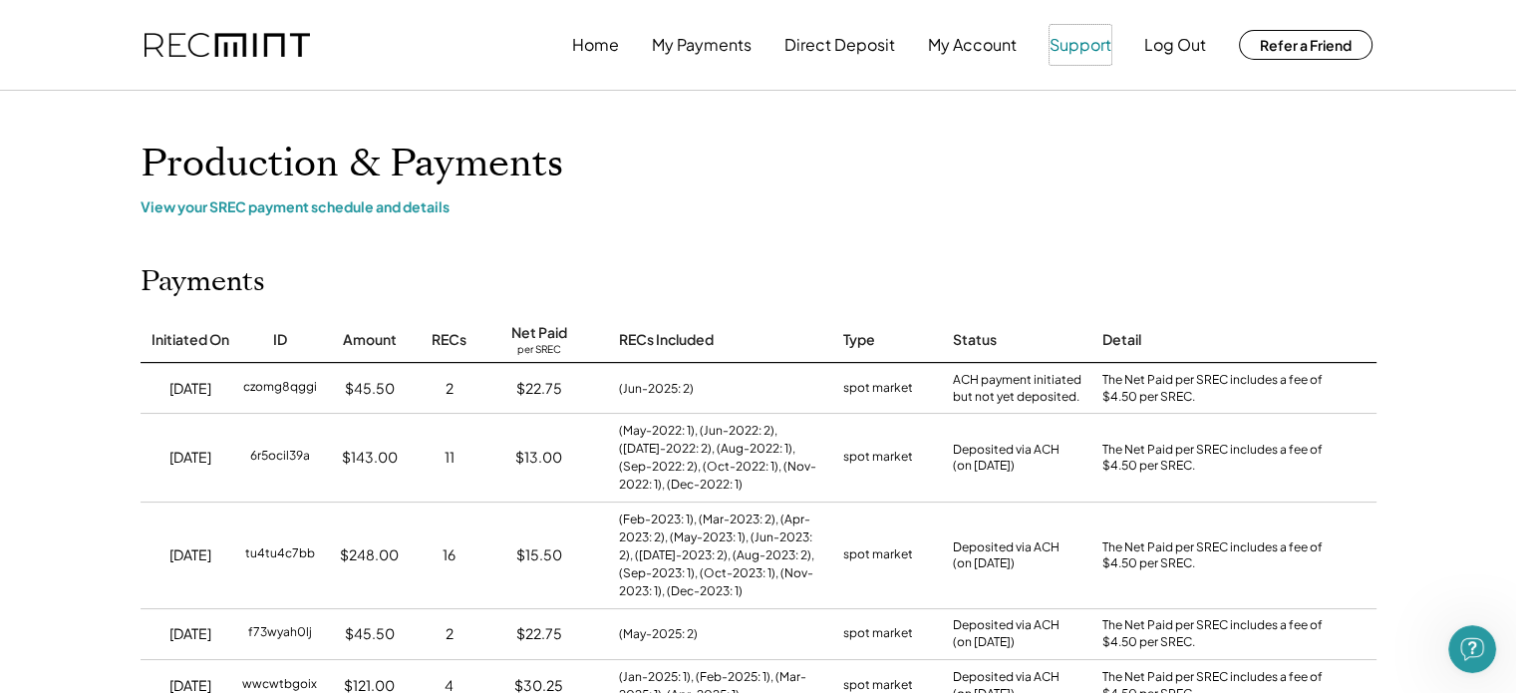
click at [1074, 55] on button "Support" at bounding box center [1081, 45] width 62 height 40
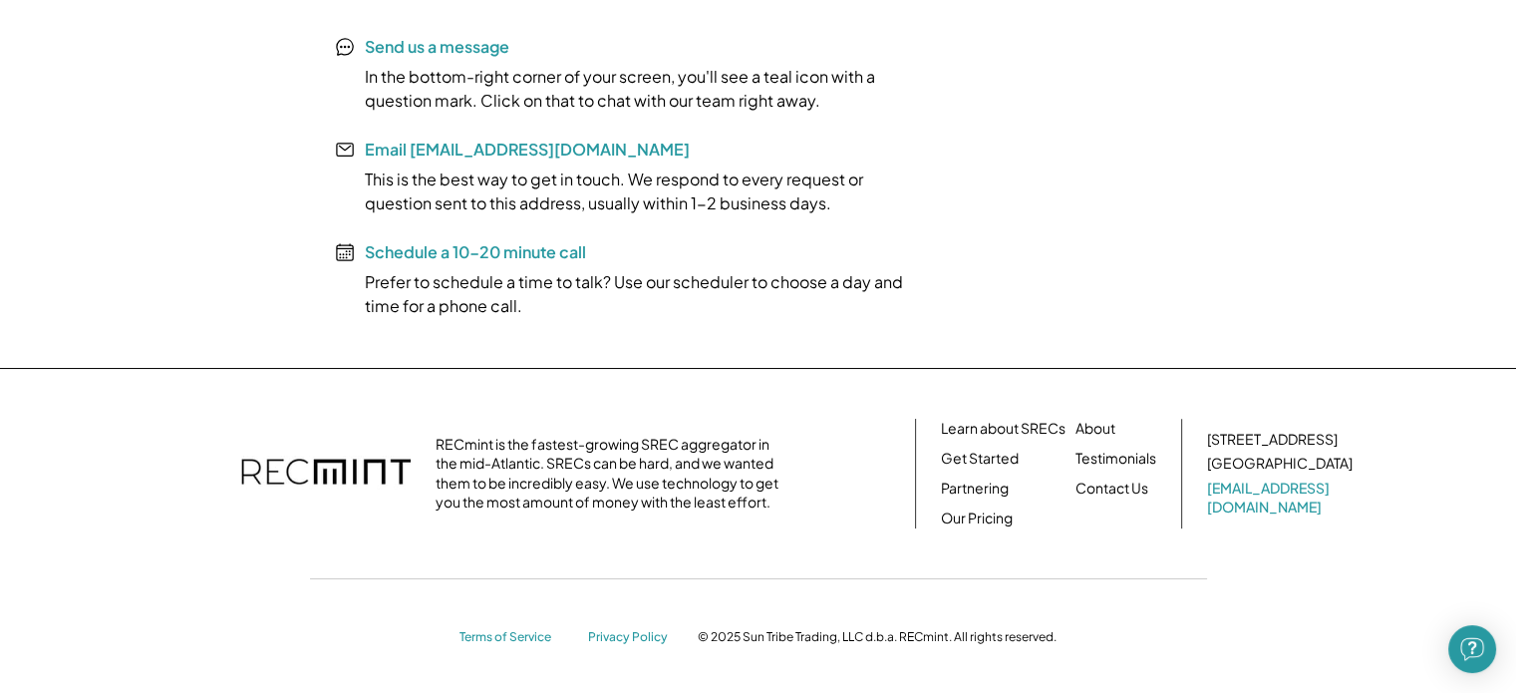
scroll to position [624, 0]
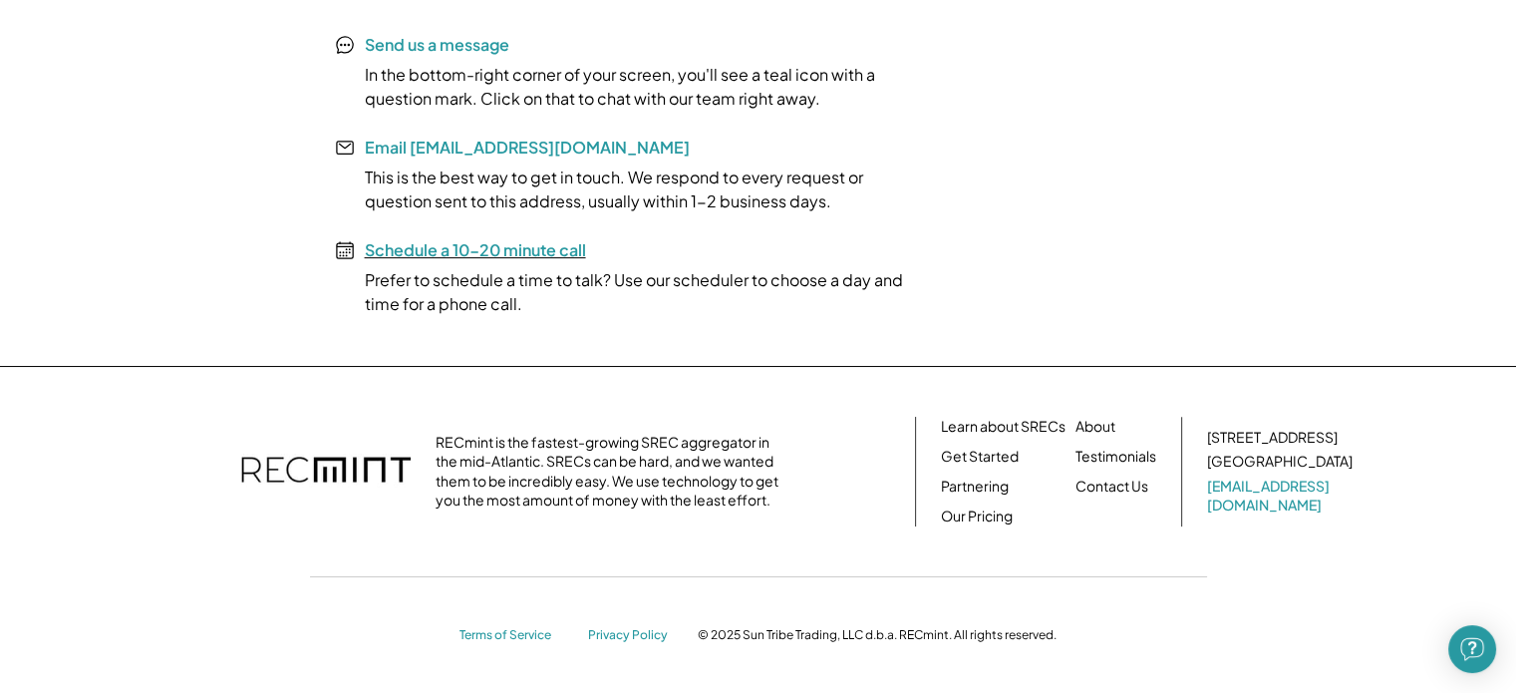
click at [501, 254] on font "Schedule a 10-20 minute call" at bounding box center [475, 249] width 221 height 21
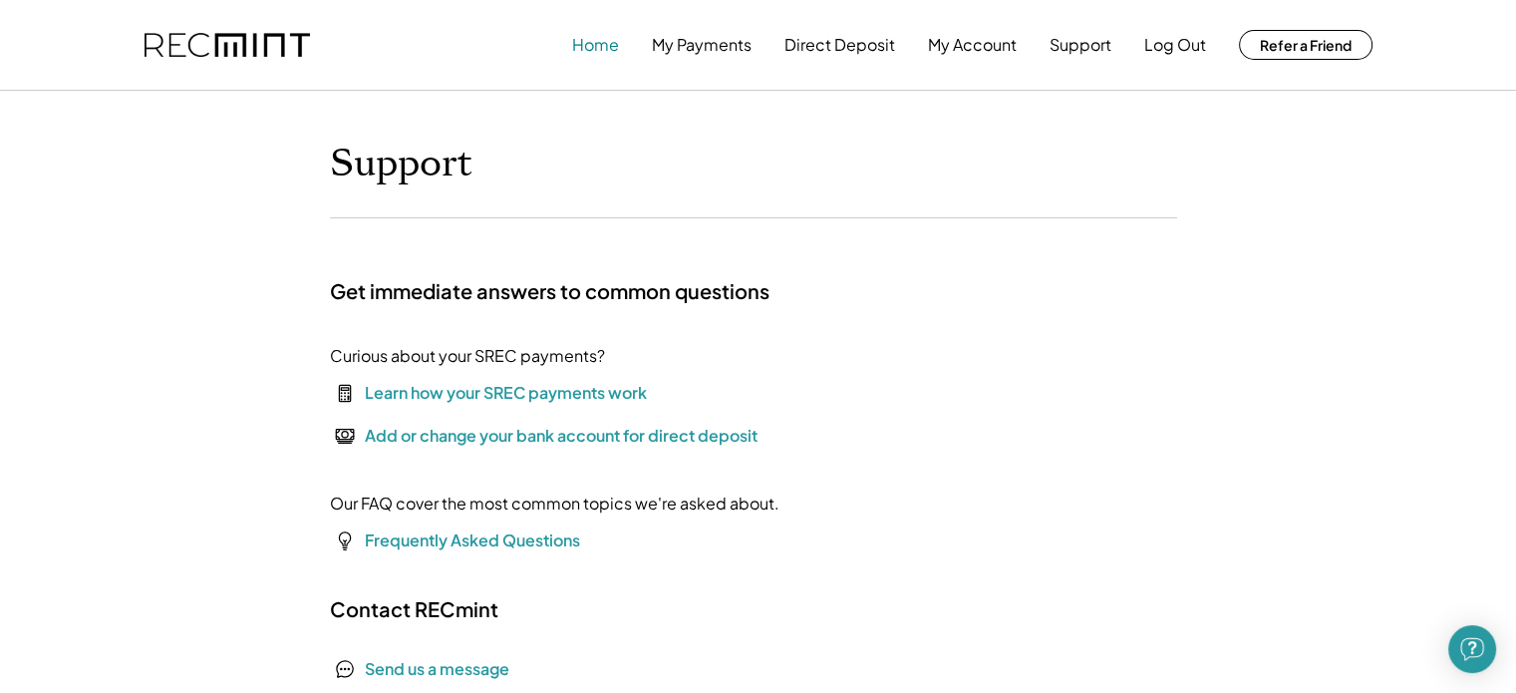
click at [608, 55] on button "Home" at bounding box center [595, 45] width 47 height 40
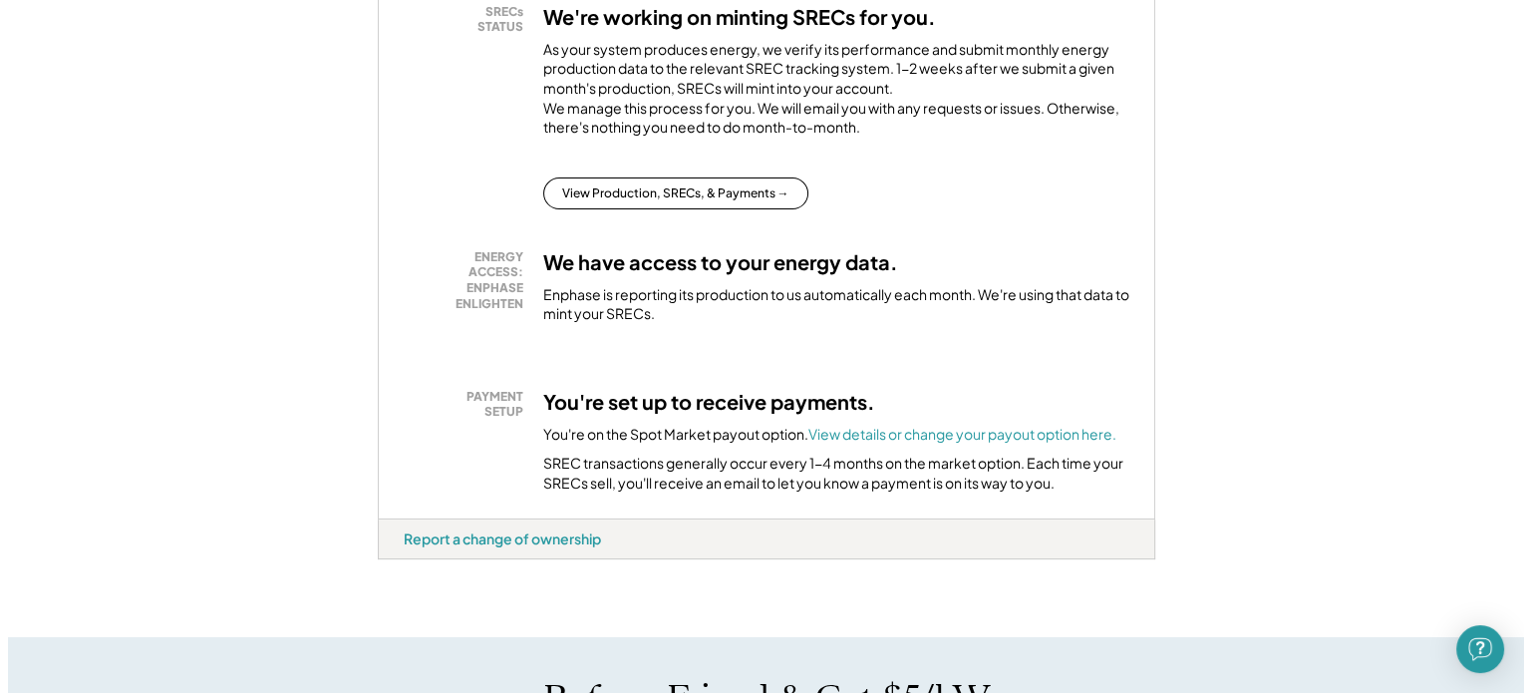
scroll to position [598, 0]
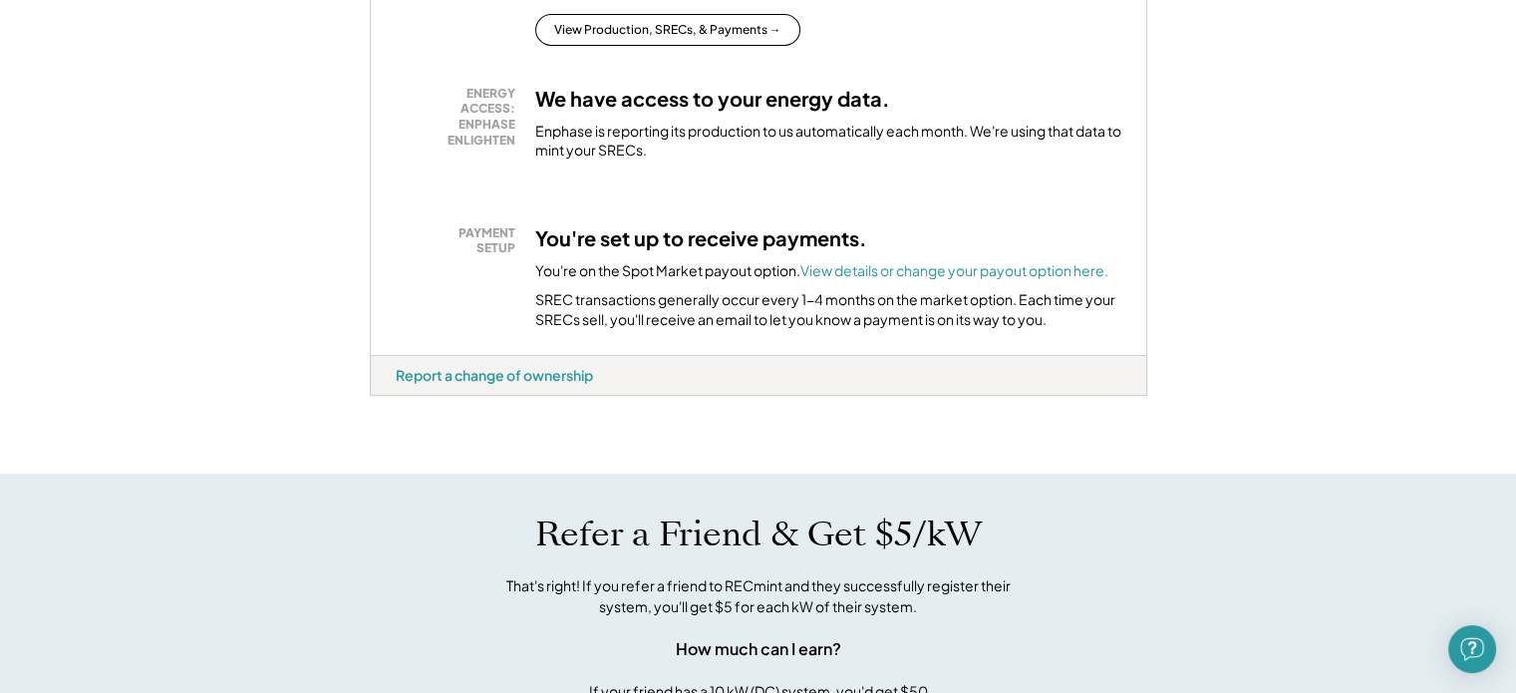
click at [572, 112] on h3 "We have access to your energy data." at bounding box center [712, 99] width 355 height 26
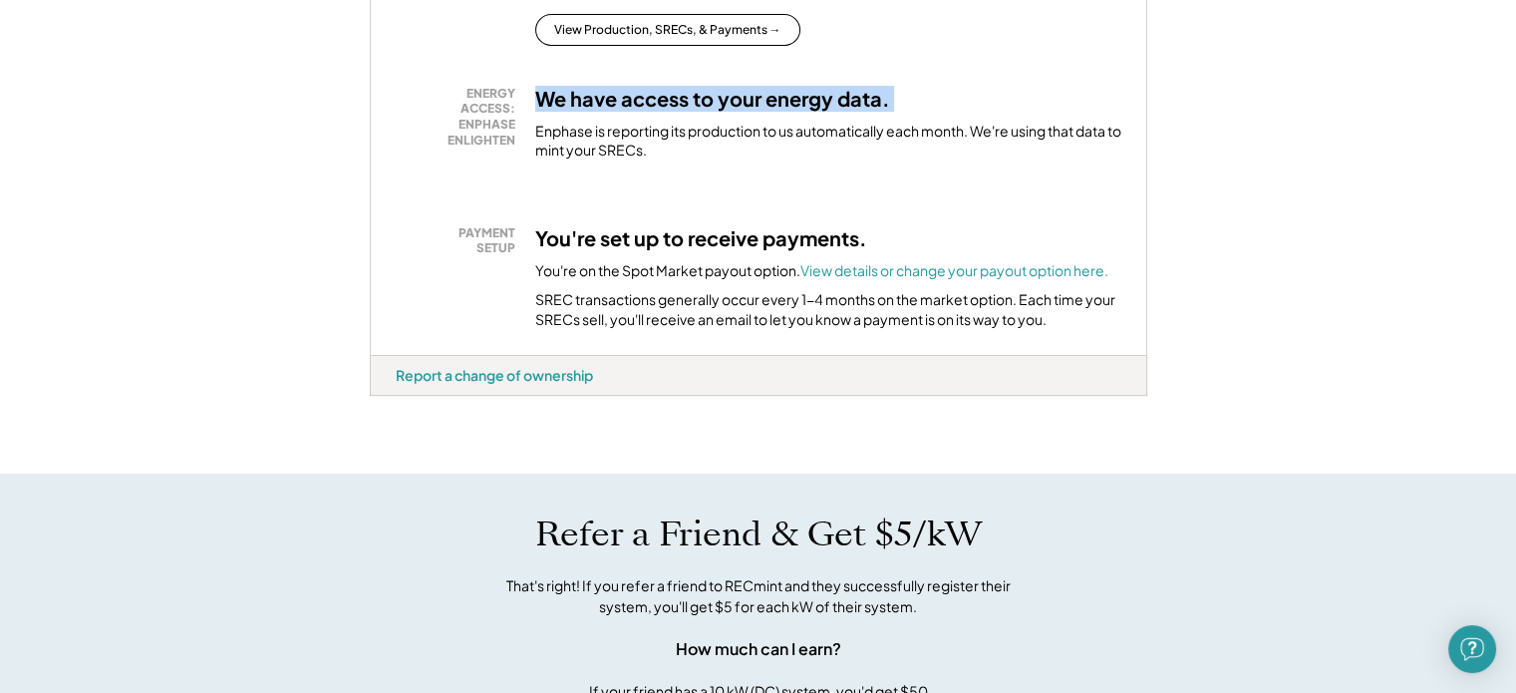
click at [572, 112] on h3 "We have access to your energy data." at bounding box center [712, 99] width 355 height 26
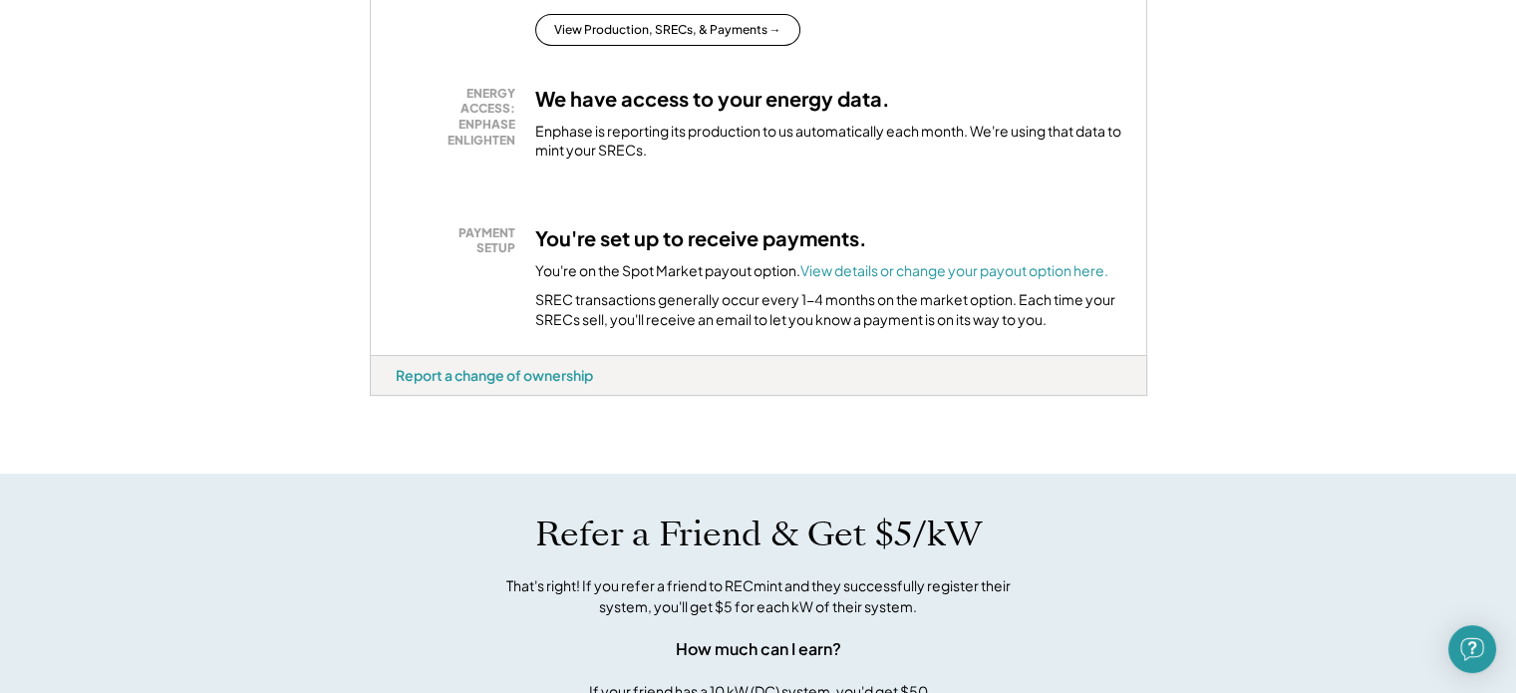
click at [566, 158] on div "Enphase is reporting its production to us automatically each month. We're using…" at bounding box center [828, 141] width 586 height 39
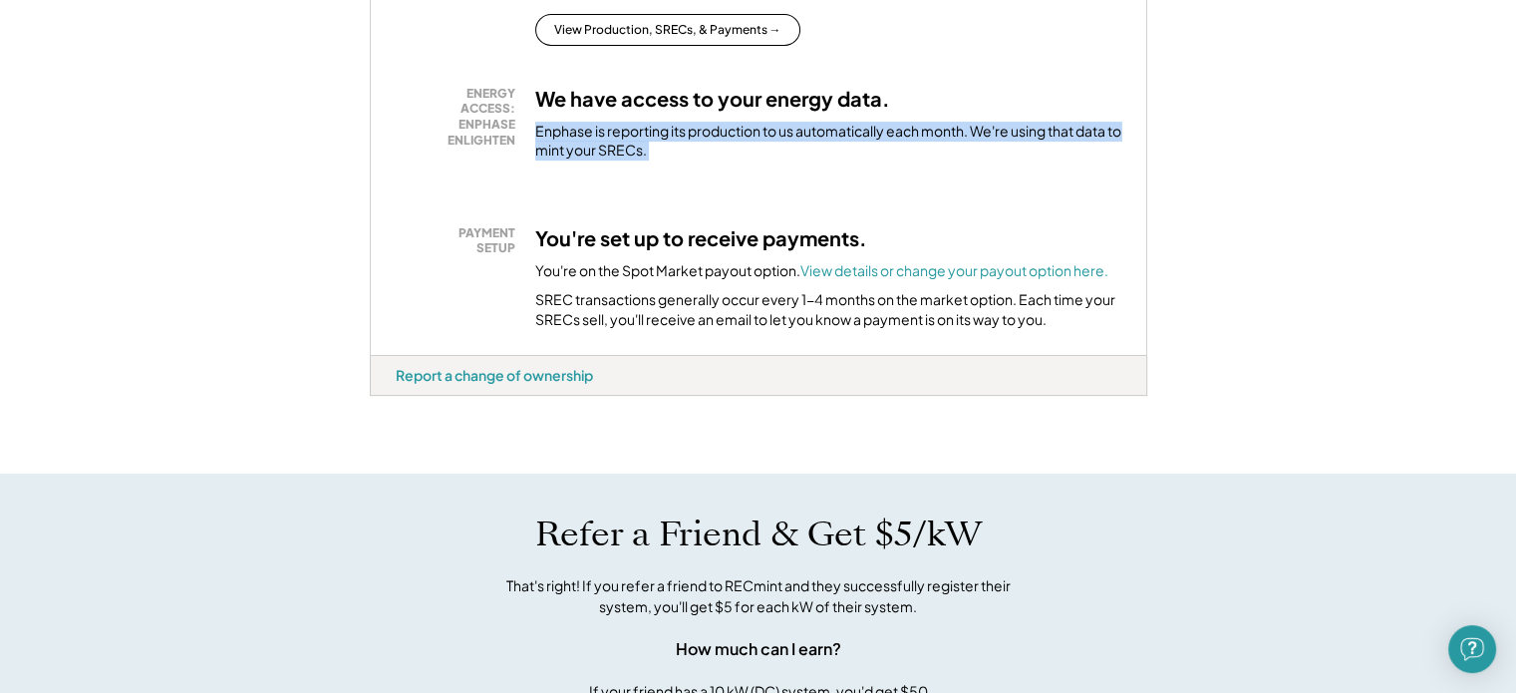
click at [566, 158] on div "Enphase is reporting its production to us automatically each month. We're using…" at bounding box center [828, 141] width 586 height 39
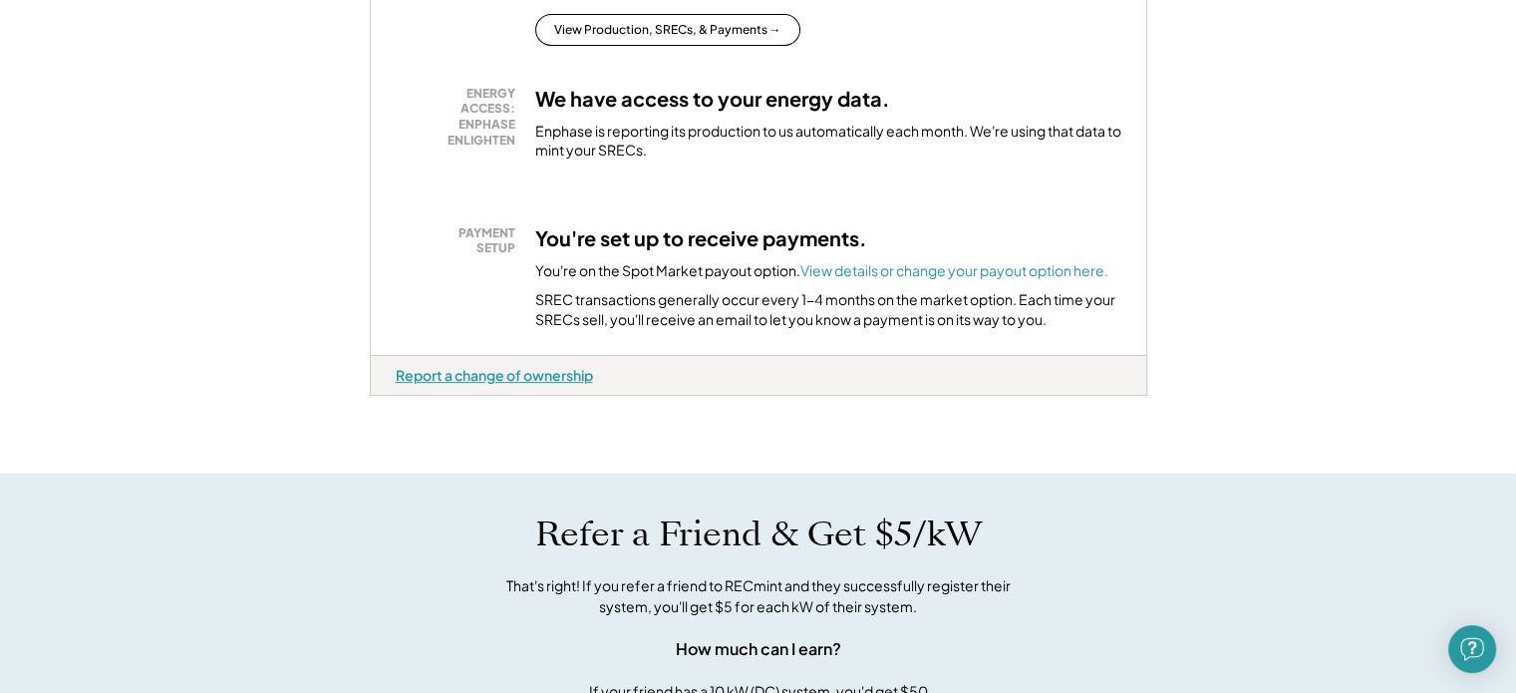
click at [533, 384] on div "Report a change of ownership" at bounding box center [494, 375] width 197 height 18
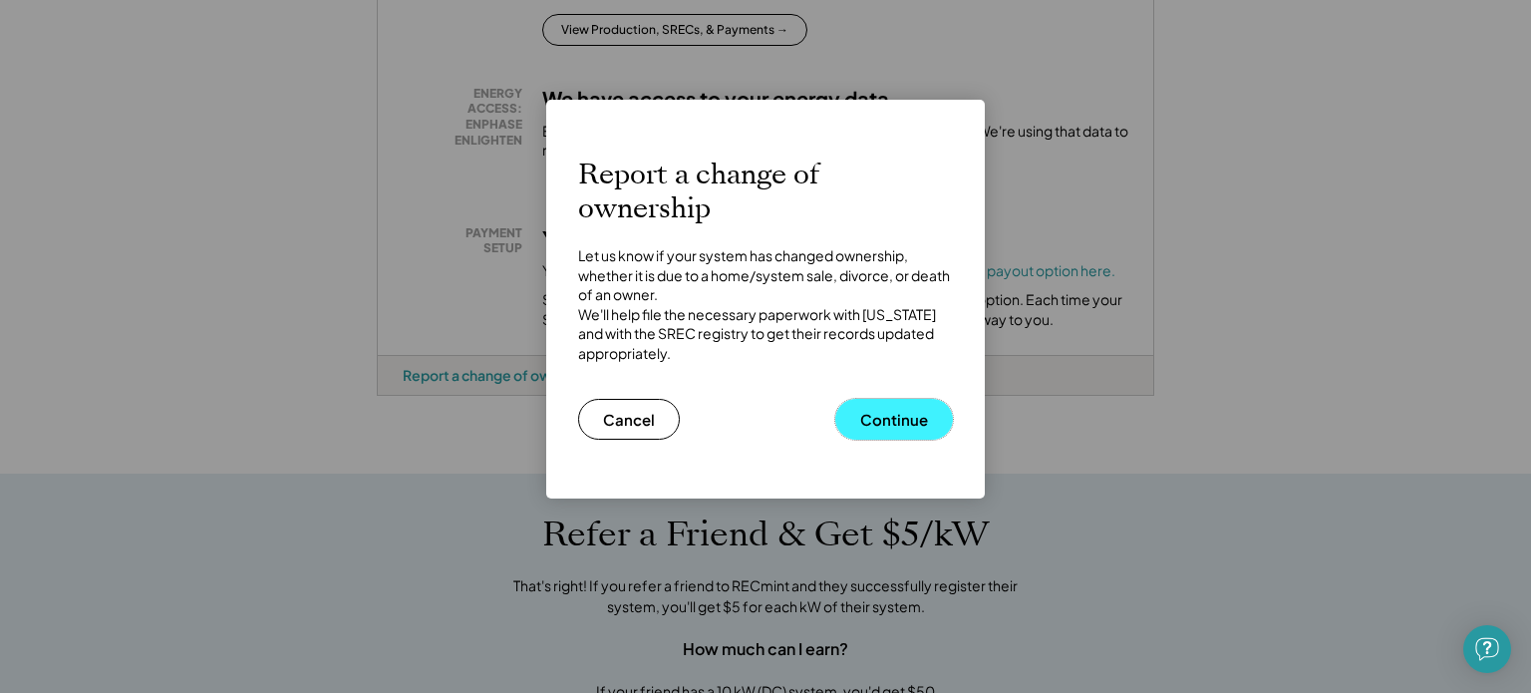
click at [933, 422] on button "Continue" at bounding box center [894, 419] width 118 height 41
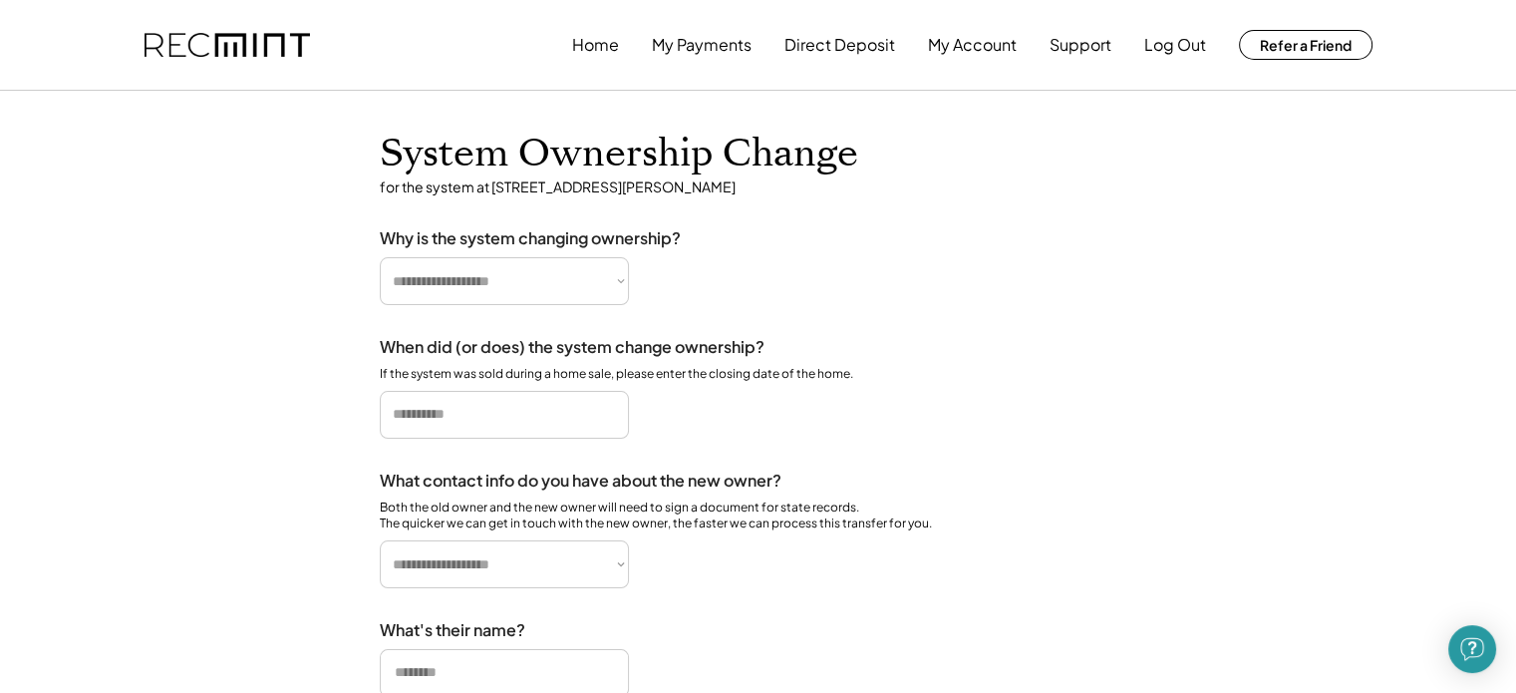
click at [550, 294] on select "**********" at bounding box center [504, 281] width 249 height 48
click at [1006, 296] on div "**********" at bounding box center [759, 266] width 758 height 77
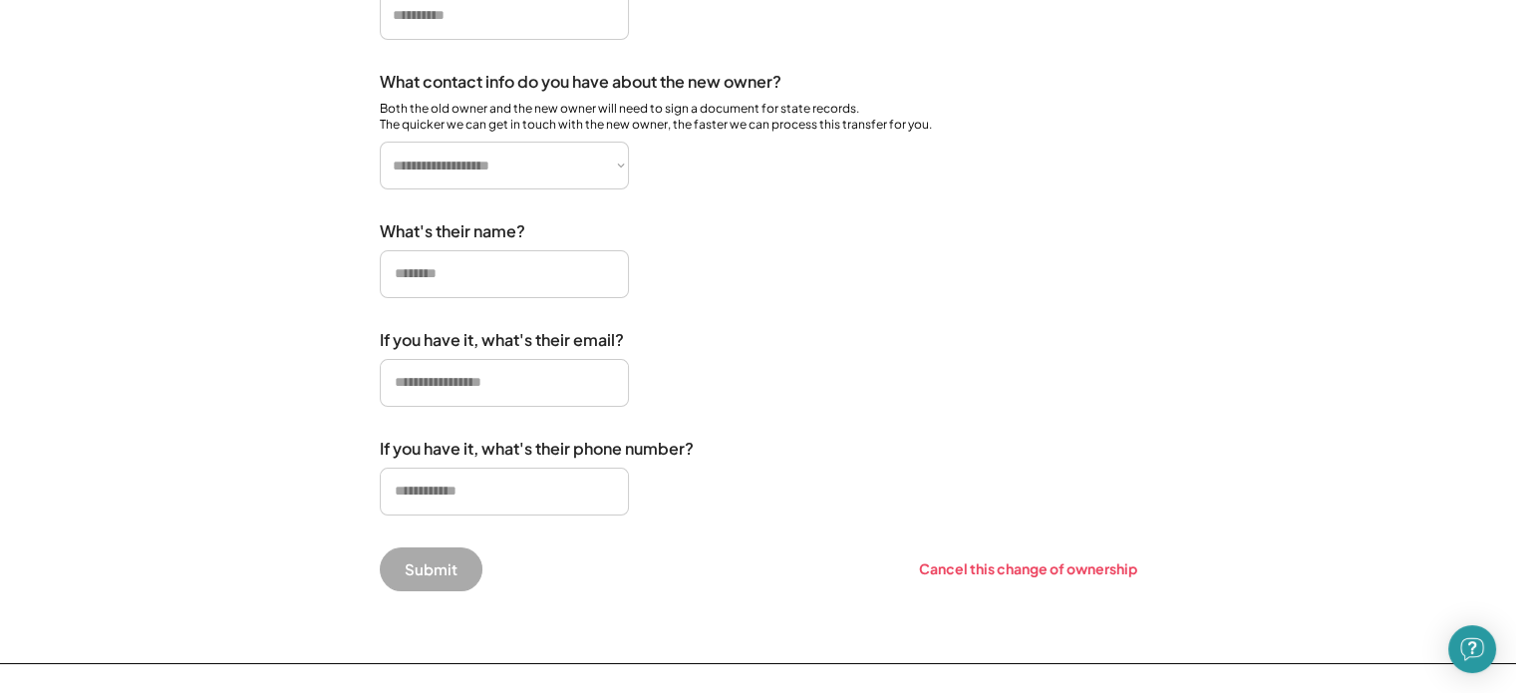
scroll to position [713, 0]
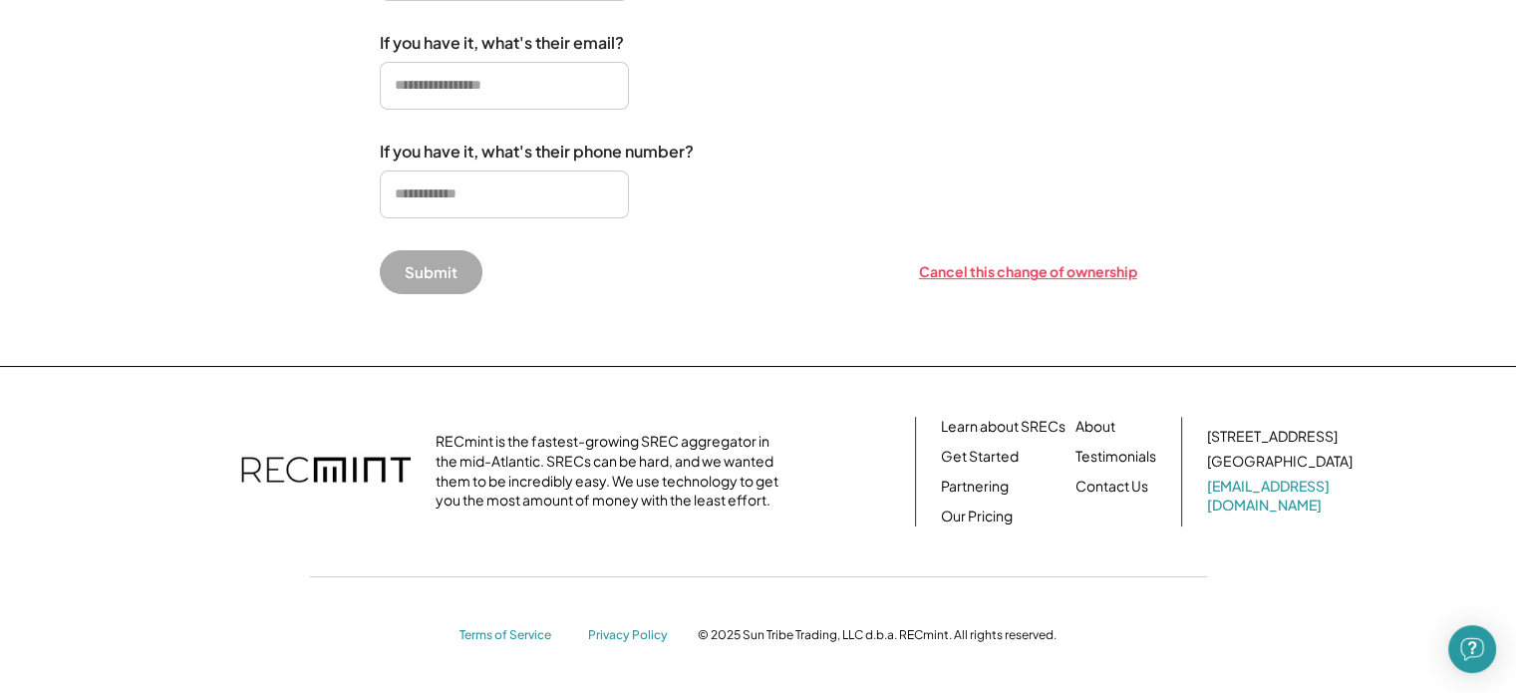
click at [992, 274] on div "Cancel this change of ownership" at bounding box center [1028, 271] width 218 height 18
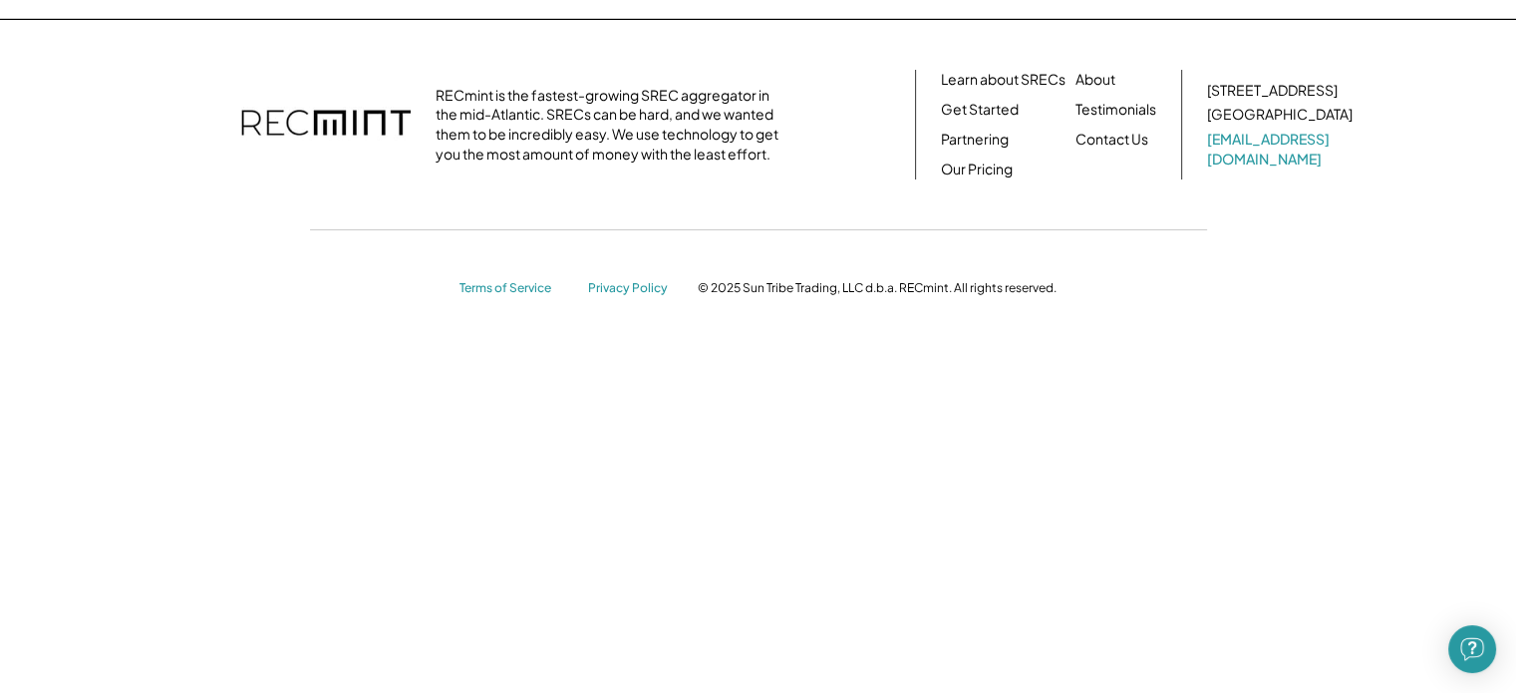
scroll to position [72, 0]
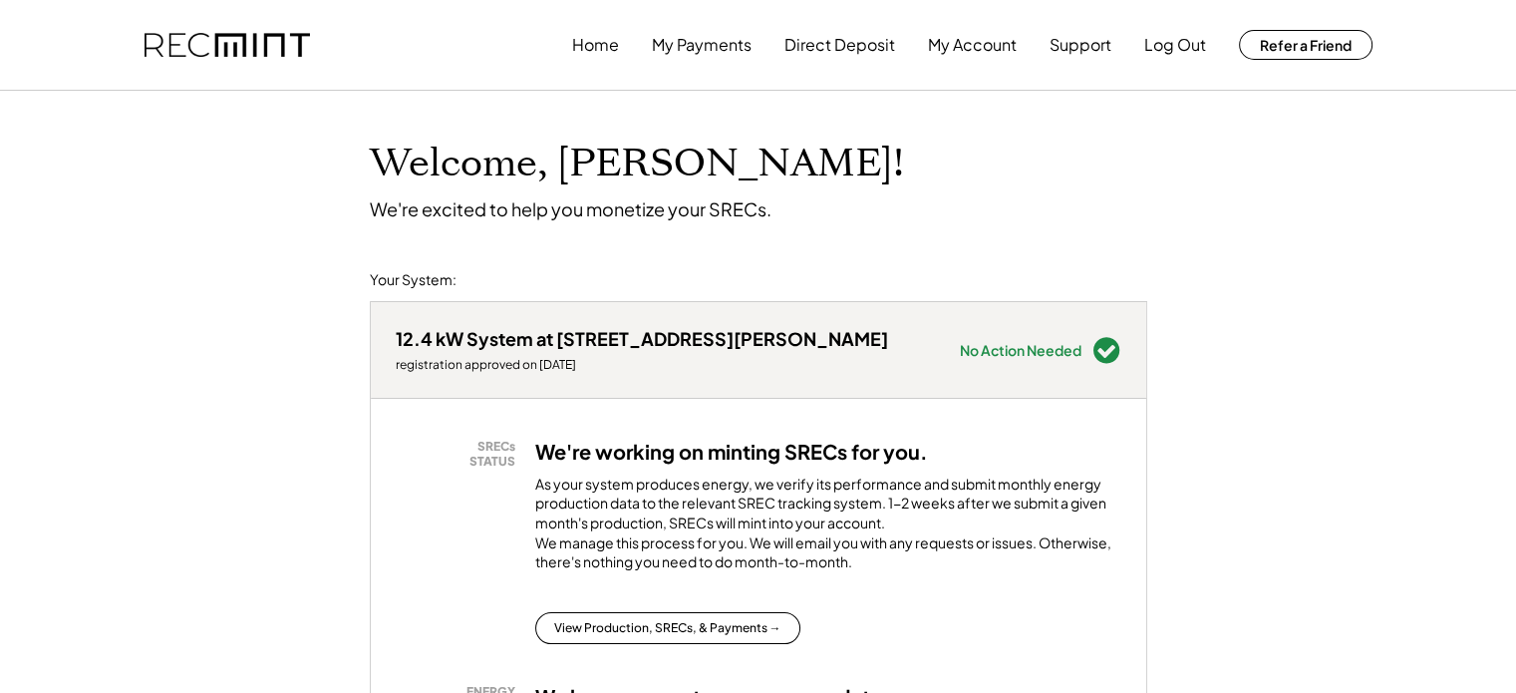
click at [610, 334] on div "12.4 kW System at [STREET_ADDRESS][PERSON_NAME]" at bounding box center [642, 338] width 492 height 23
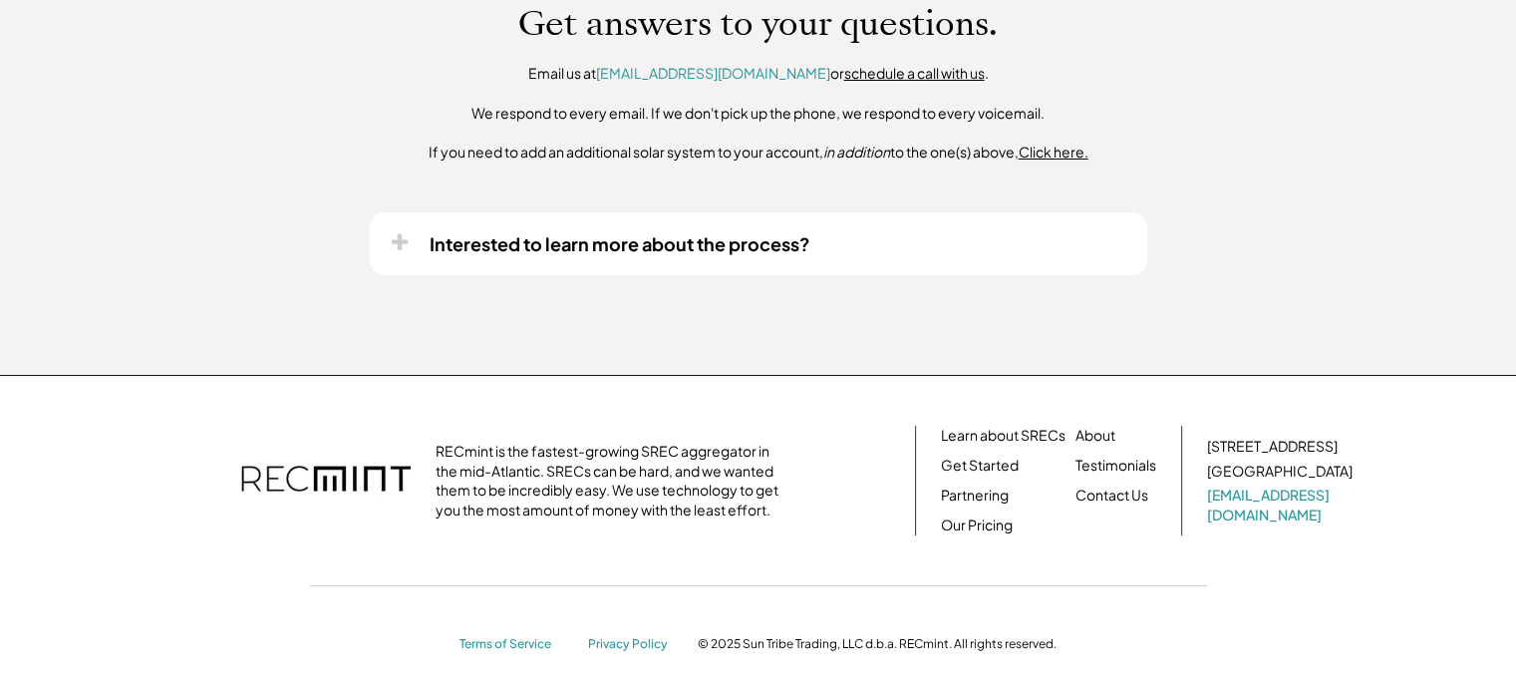
scroll to position [1691, 0]
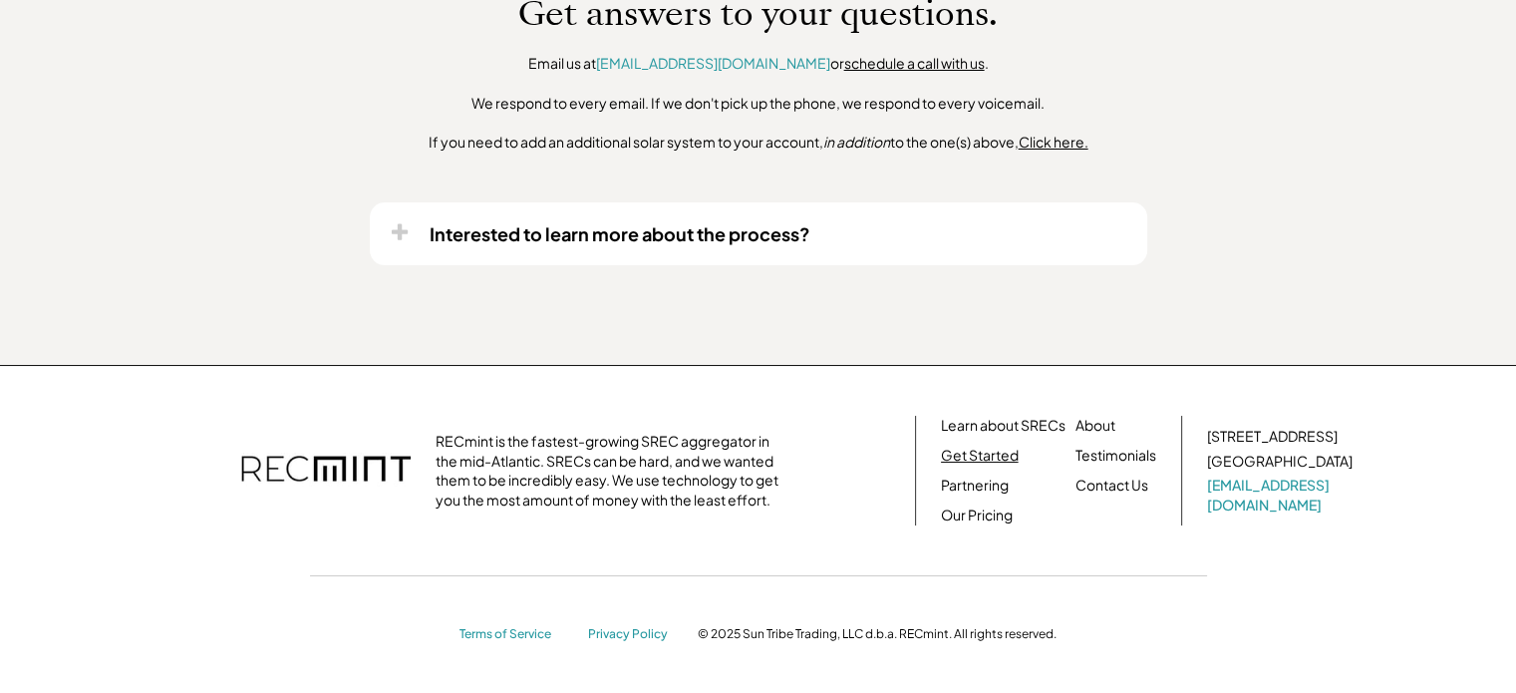
click at [982, 457] on link "Get Started" at bounding box center [980, 456] width 78 height 20
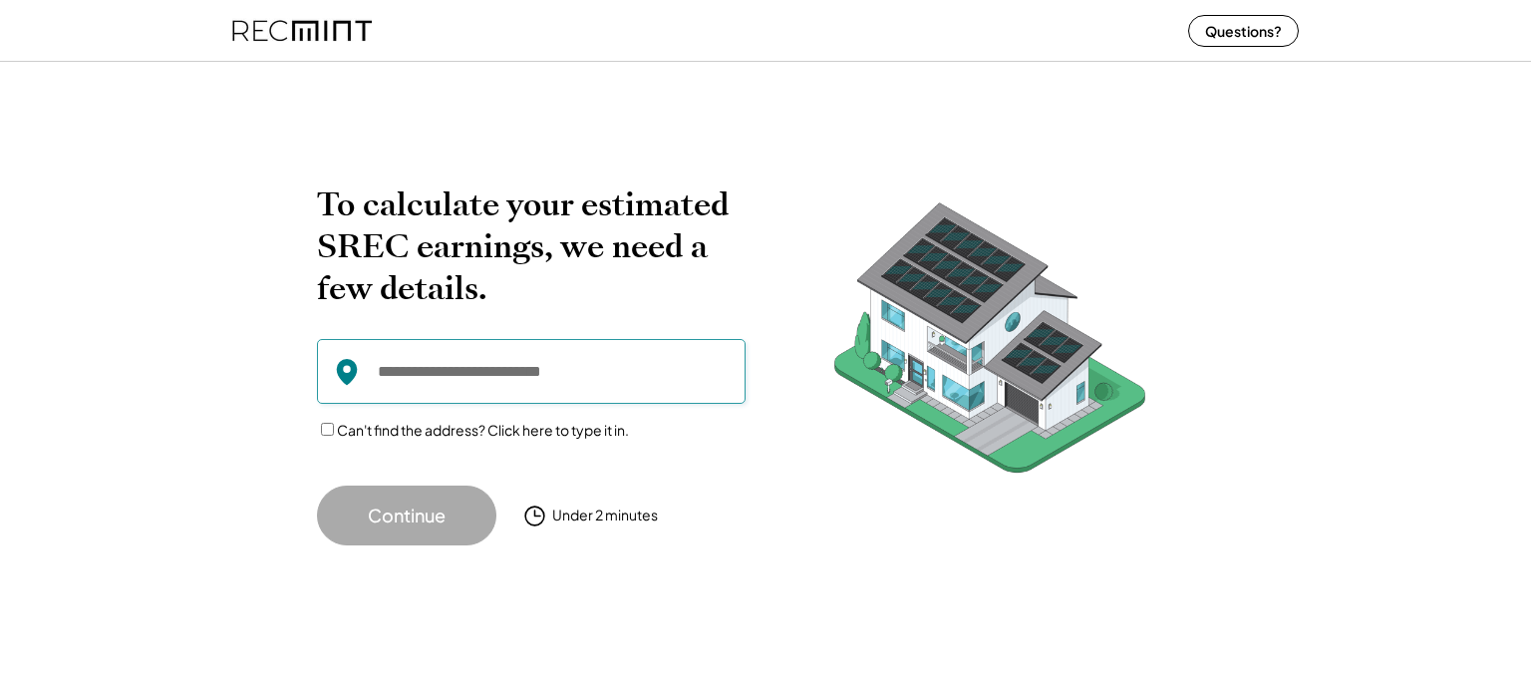
click at [645, 357] on input "input" at bounding box center [531, 371] width 429 height 65
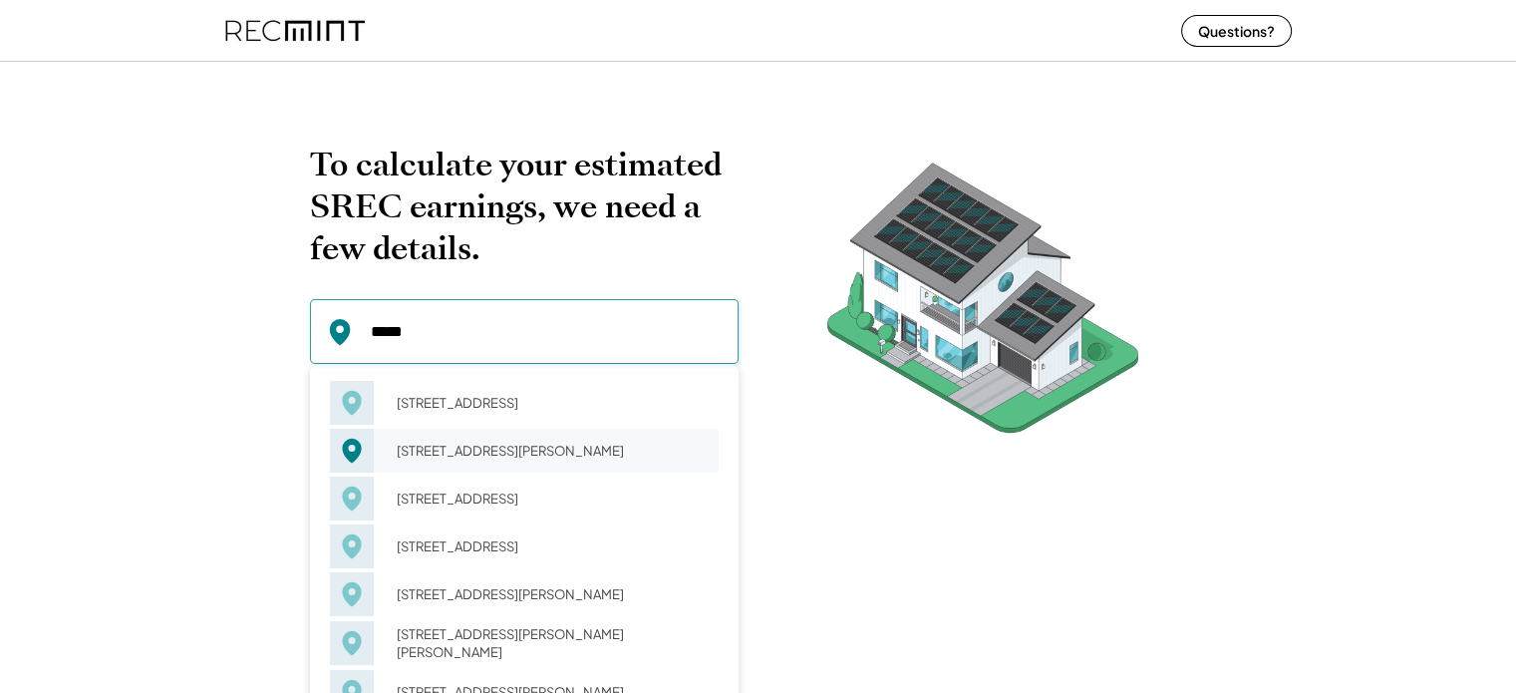
click at [548, 464] on div "[STREET_ADDRESS][PERSON_NAME]" at bounding box center [551, 451] width 335 height 28
type input "**********"
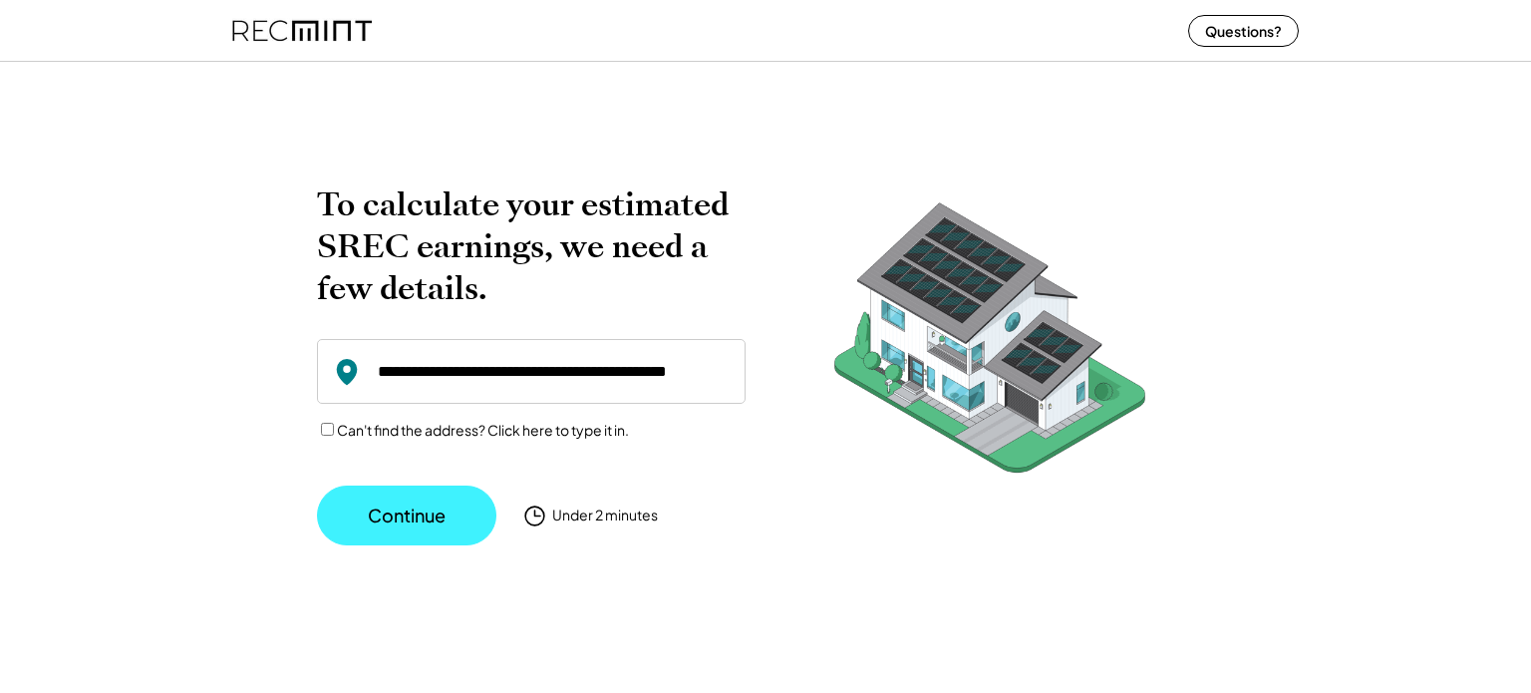
click at [422, 534] on button "Continue" at bounding box center [406, 515] width 179 height 60
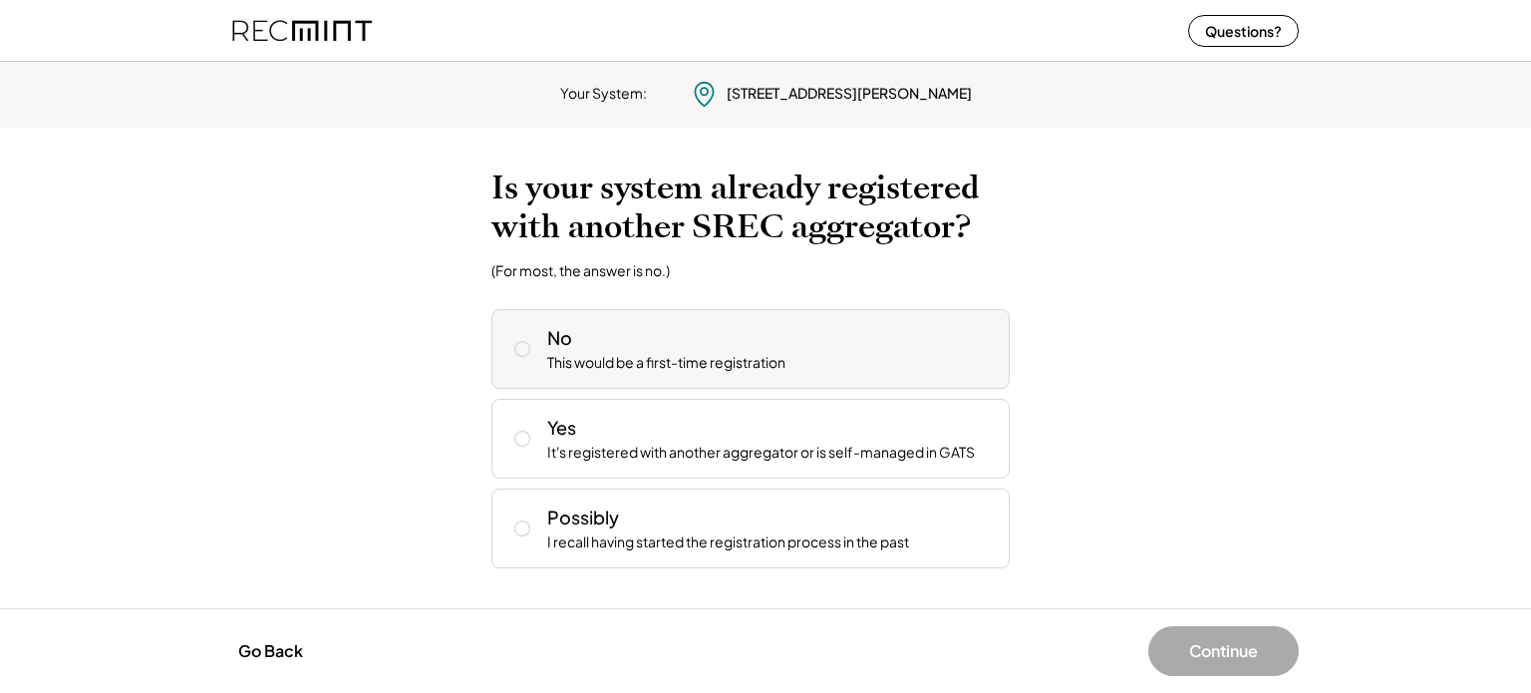
click at [550, 358] on div "This would be a first-time registration" at bounding box center [666, 363] width 238 height 20
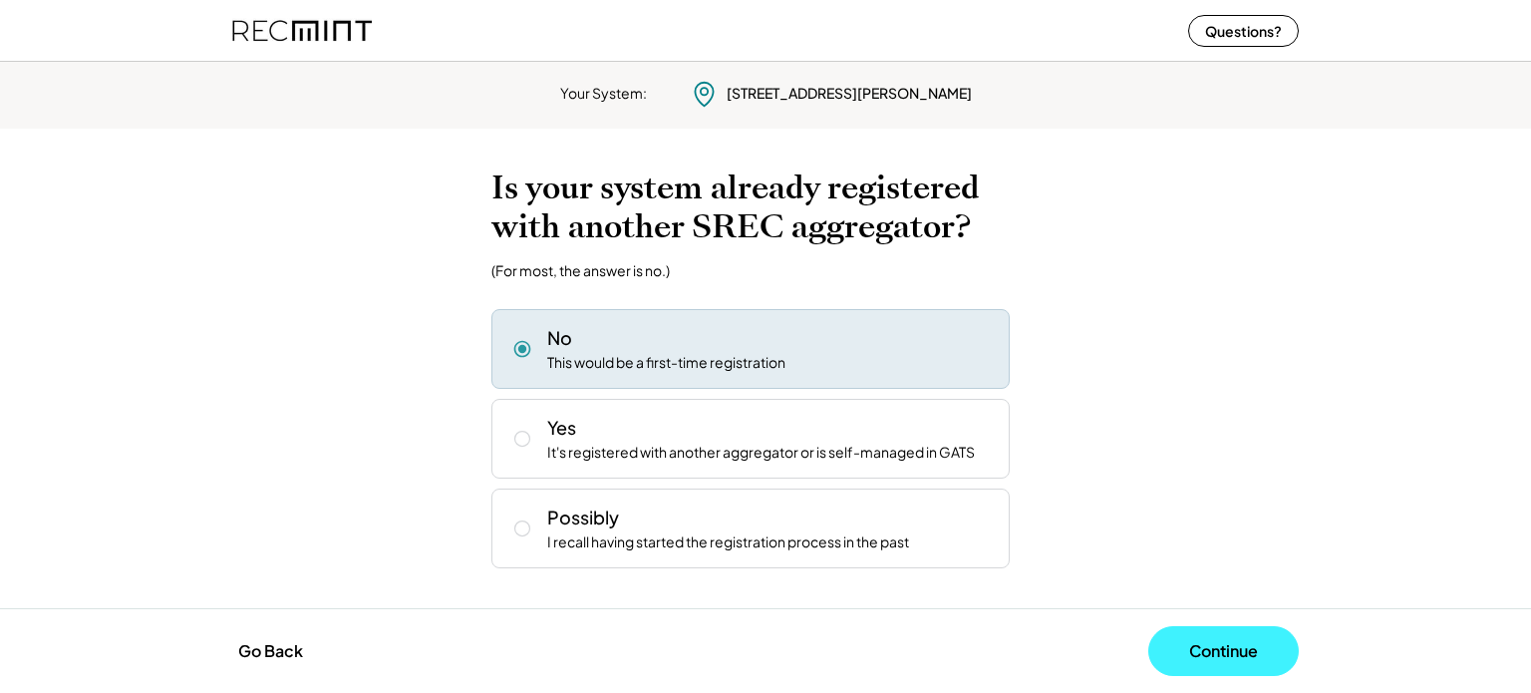
click at [1205, 649] on button "Continue" at bounding box center [1223, 651] width 151 height 50
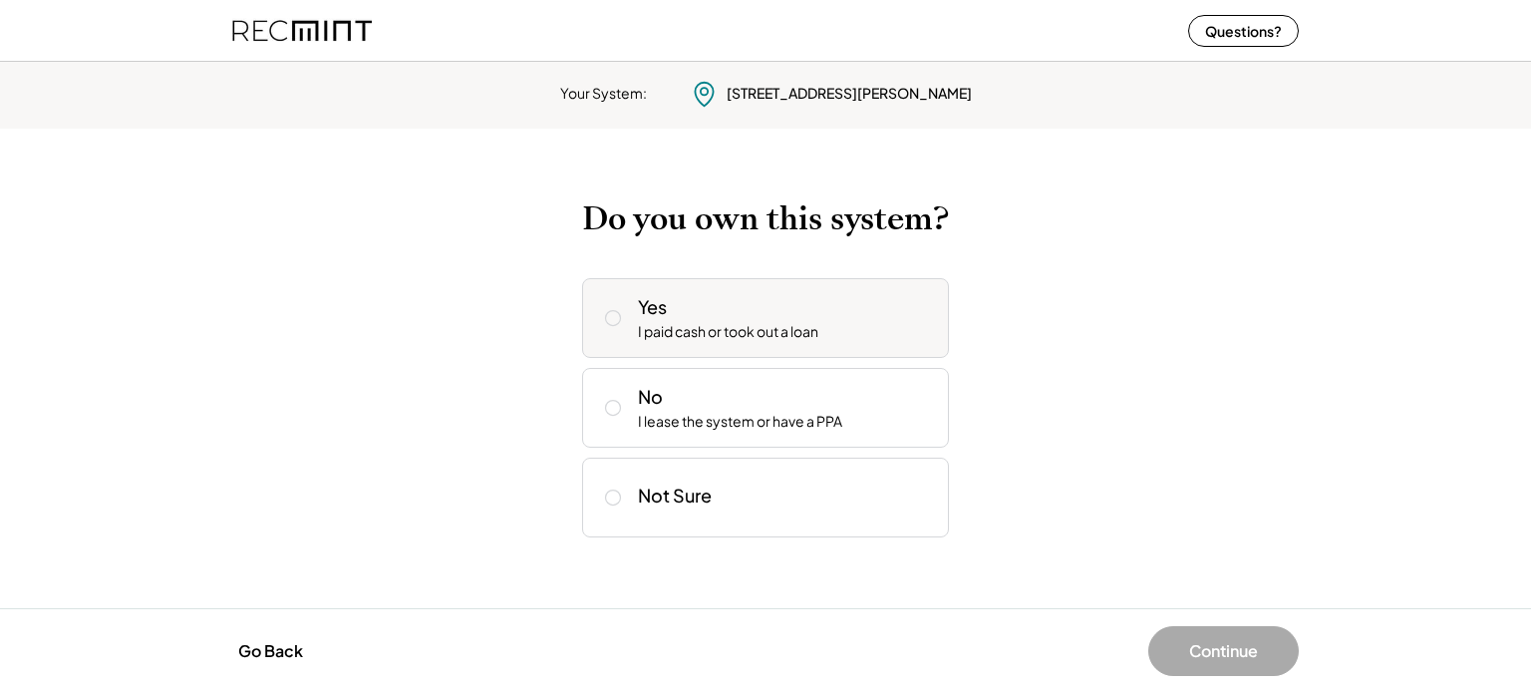
click at [673, 345] on div "Yes I paid cash or took out a loan" at bounding box center [765, 318] width 367 height 80
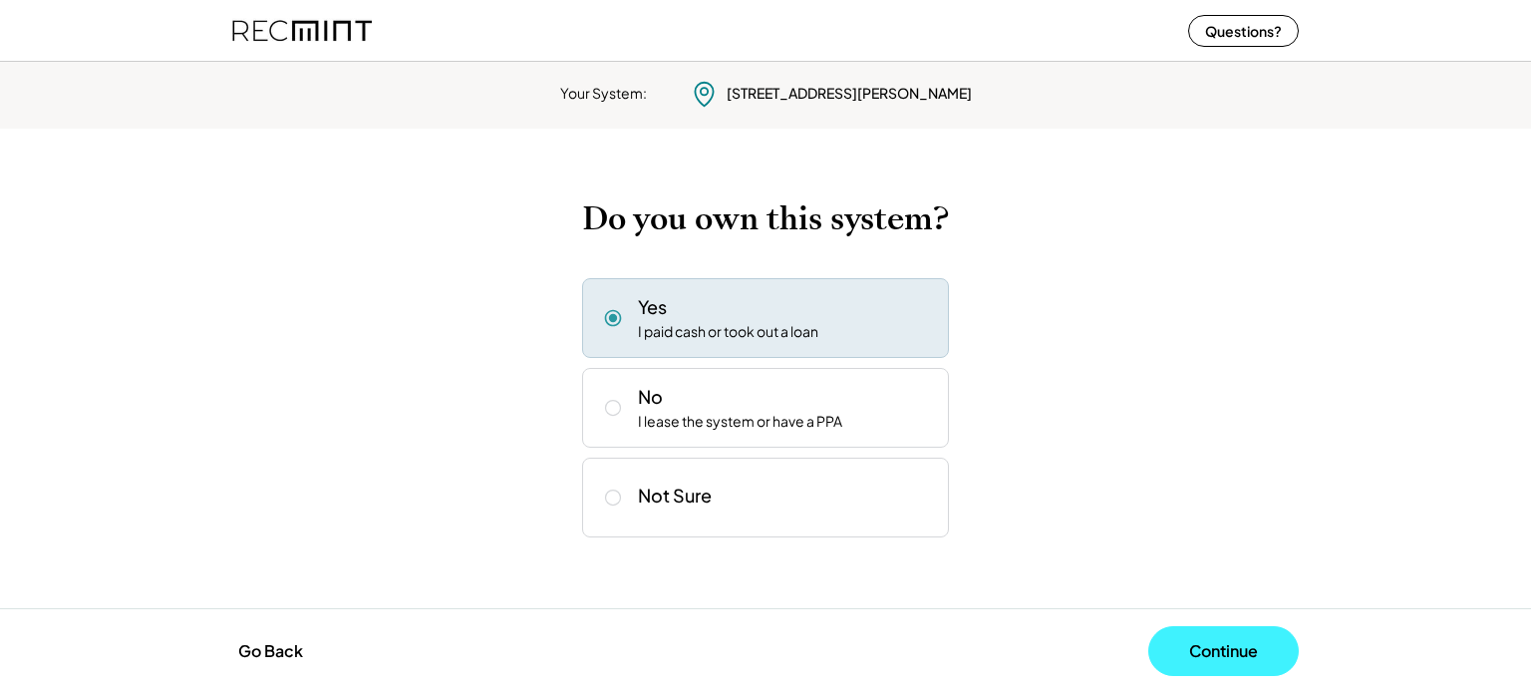
click at [1229, 641] on button "Continue" at bounding box center [1223, 651] width 151 height 50
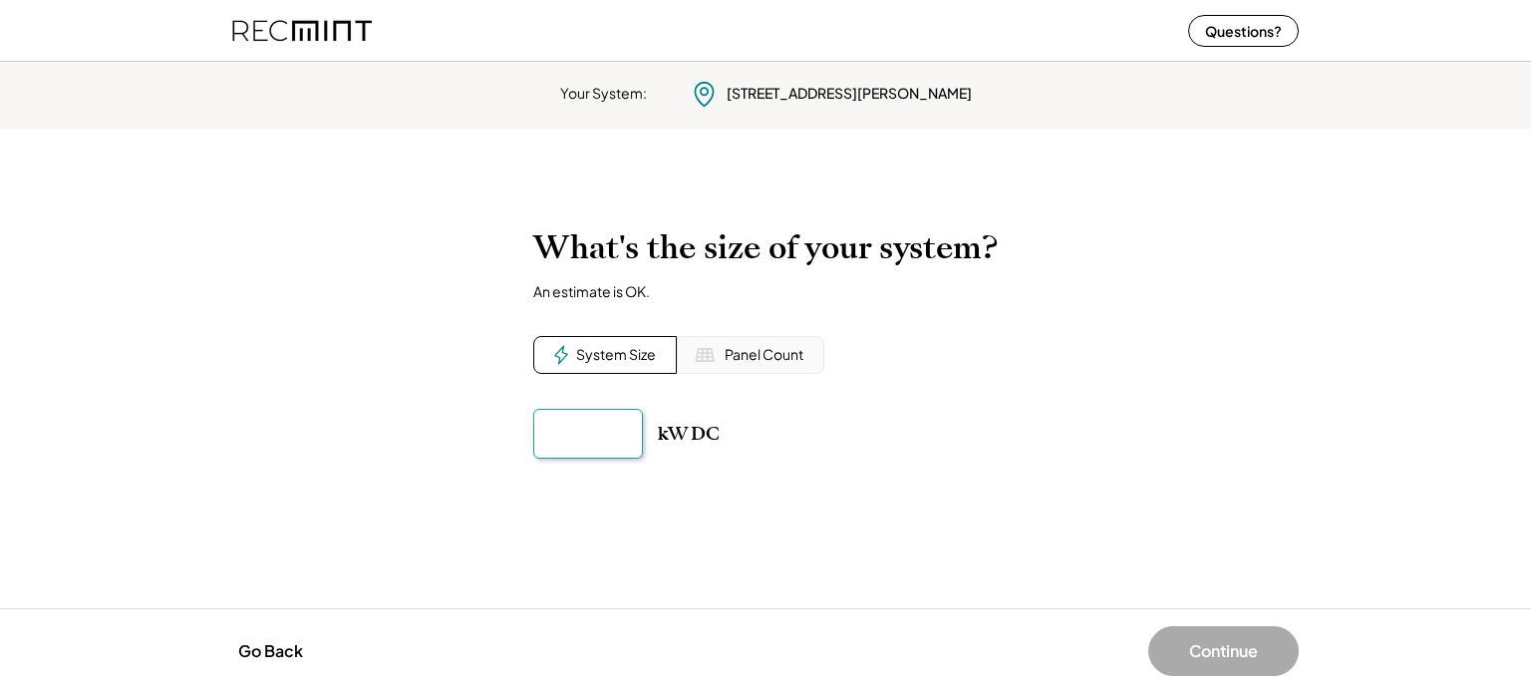
click at [598, 433] on input "input" at bounding box center [588, 434] width 110 height 50
type input "******"
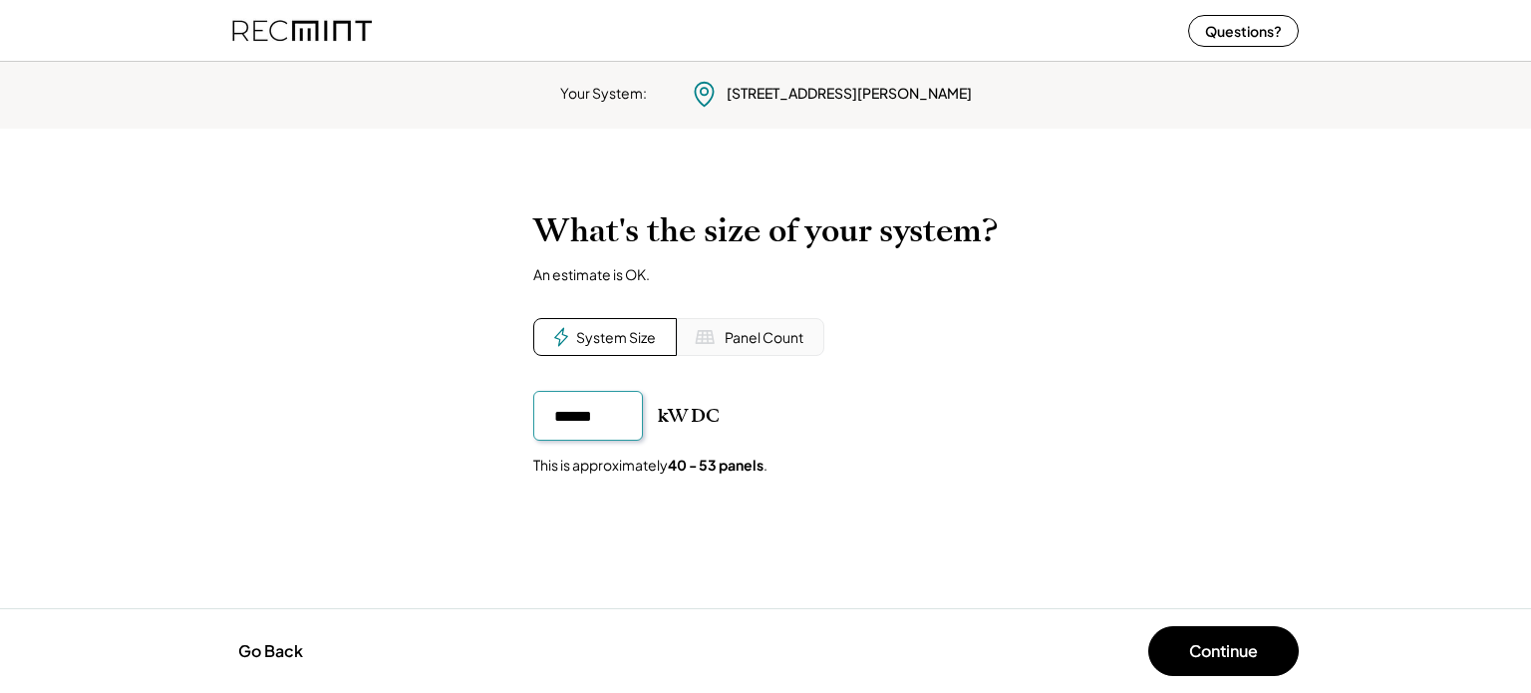
click at [1235, 619] on div "Go Back Continue" at bounding box center [765, 650] width 1531 height 85
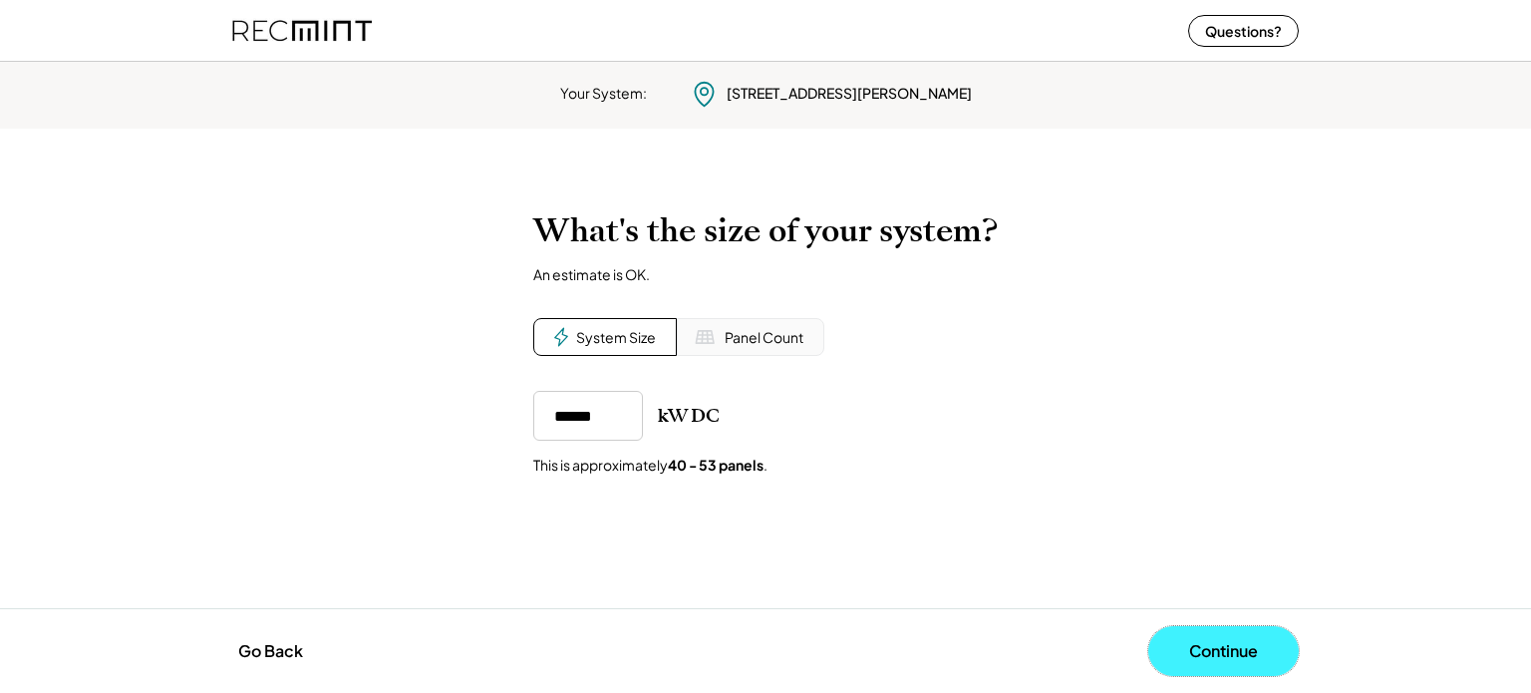
click at [1239, 647] on button "Continue" at bounding box center [1223, 651] width 151 height 50
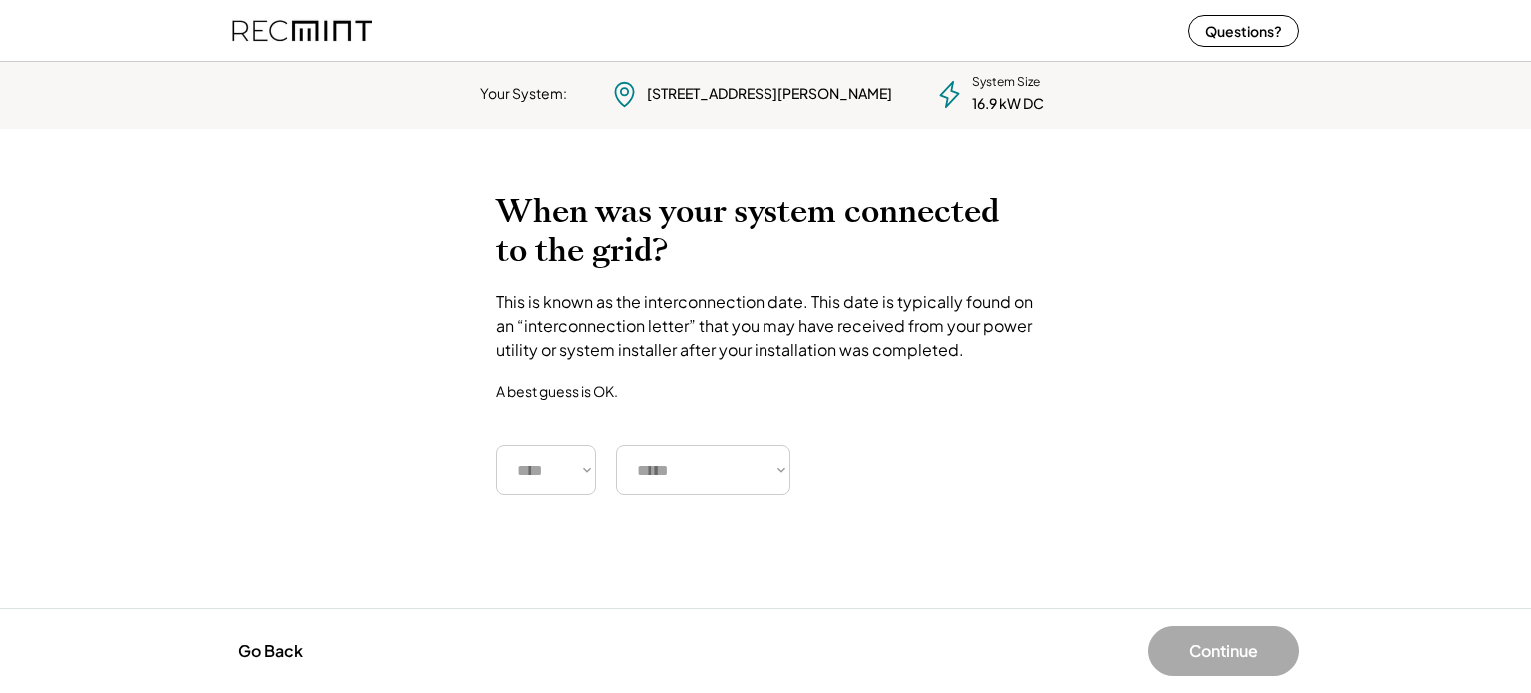
click at [563, 489] on select "**** **** **** **** **** **** **** **** **** **** **** **** **** **** ****" at bounding box center [546, 470] width 100 height 50
select select "****"
click at [496, 445] on select "**** **** **** **** **** **** **** **** **** **** **** **** **** **** ****" at bounding box center [546, 470] width 100 height 50
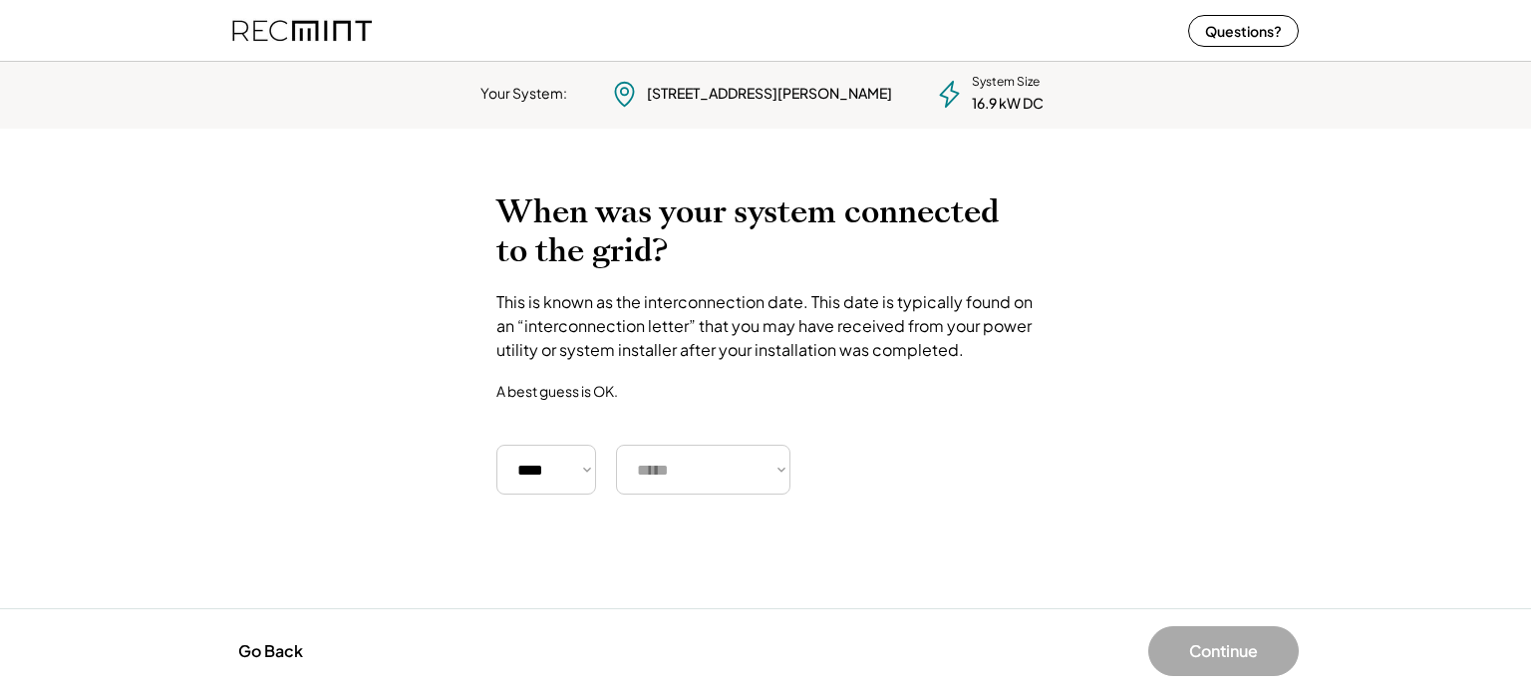
click at [753, 461] on select "***** ******* ******** ***** ***** *** **** **** ****** ********* ******* *****…" at bounding box center [703, 470] width 174 height 50
select select "********"
click at [616, 445] on select "***** ******* ******** ***** ***** *** **** **** ****** ********* ******* *****…" at bounding box center [703, 470] width 174 height 50
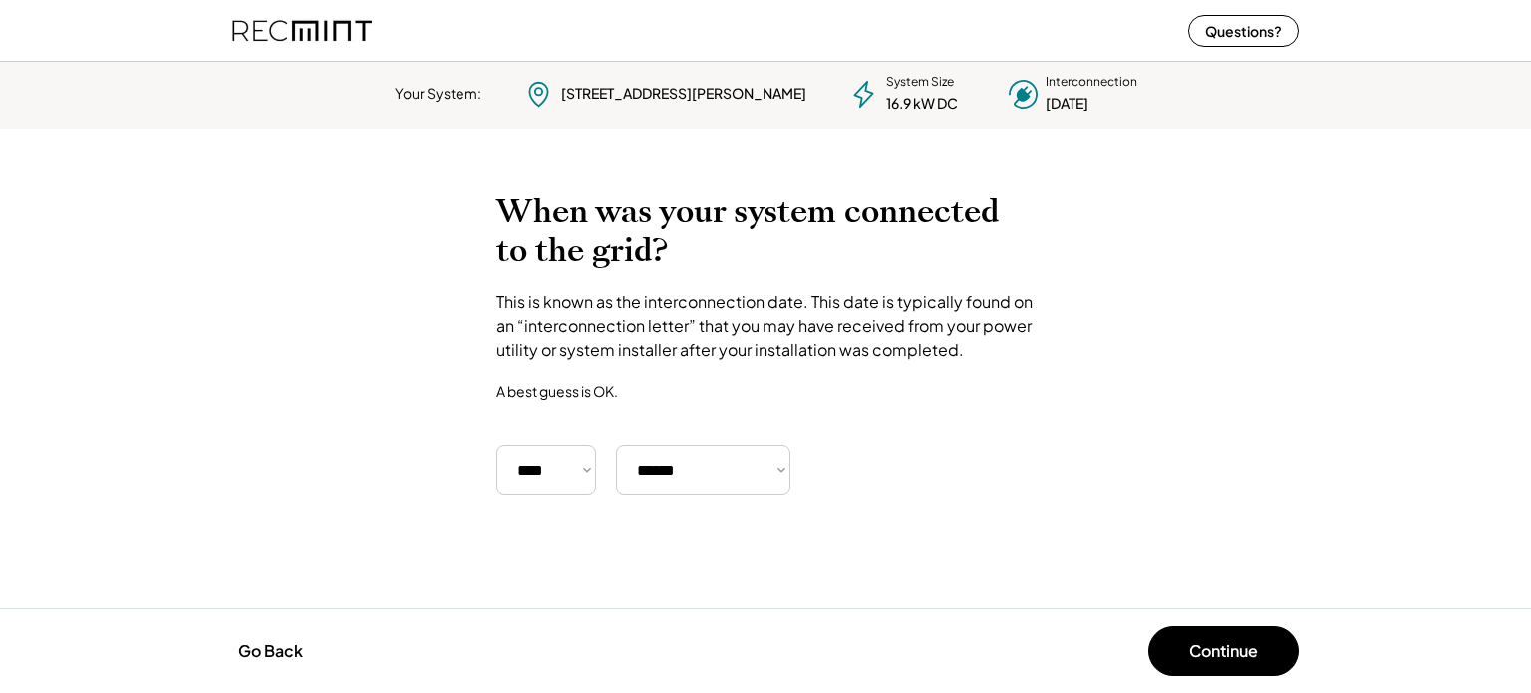
click at [1261, 643] on button "Continue" at bounding box center [1223, 651] width 151 height 50
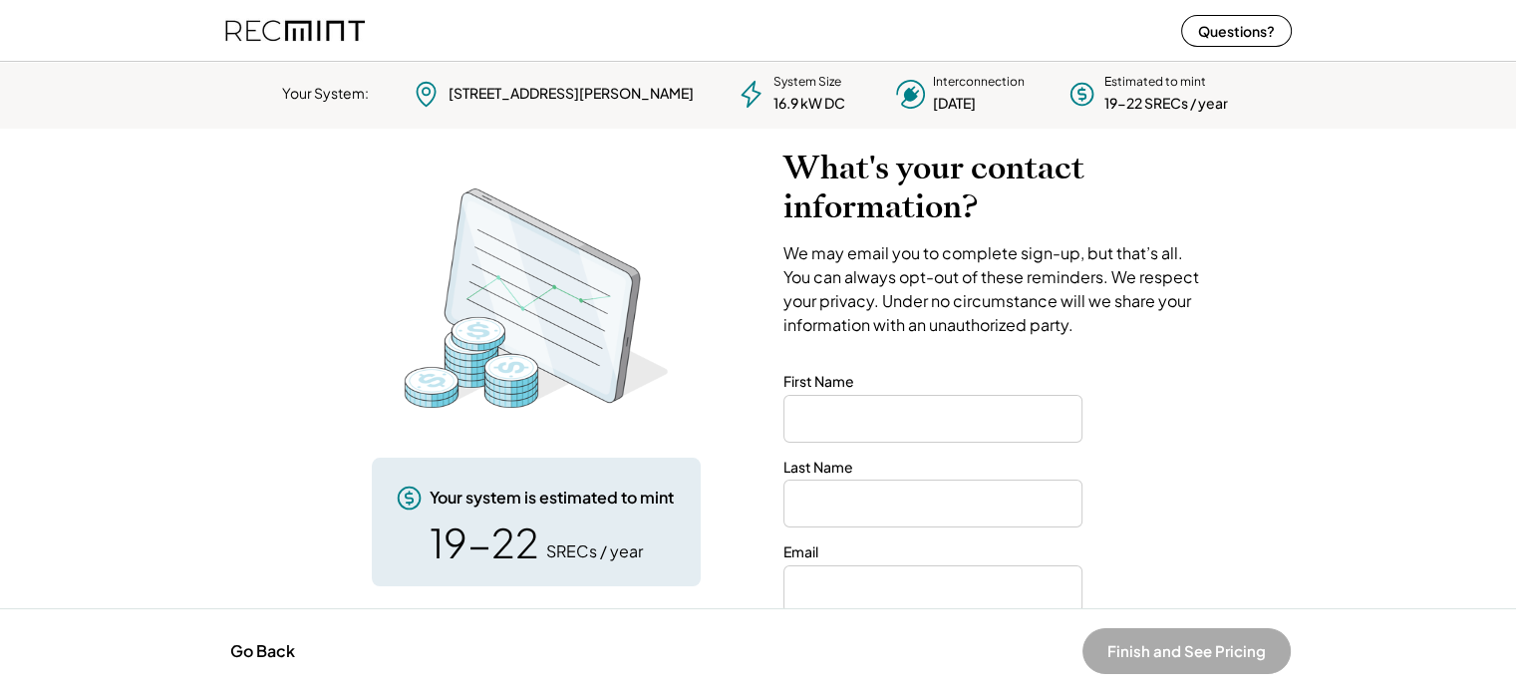
click at [881, 417] on input "input" at bounding box center [932, 419] width 299 height 48
type input "*****"
type input "******"
type input "**********"
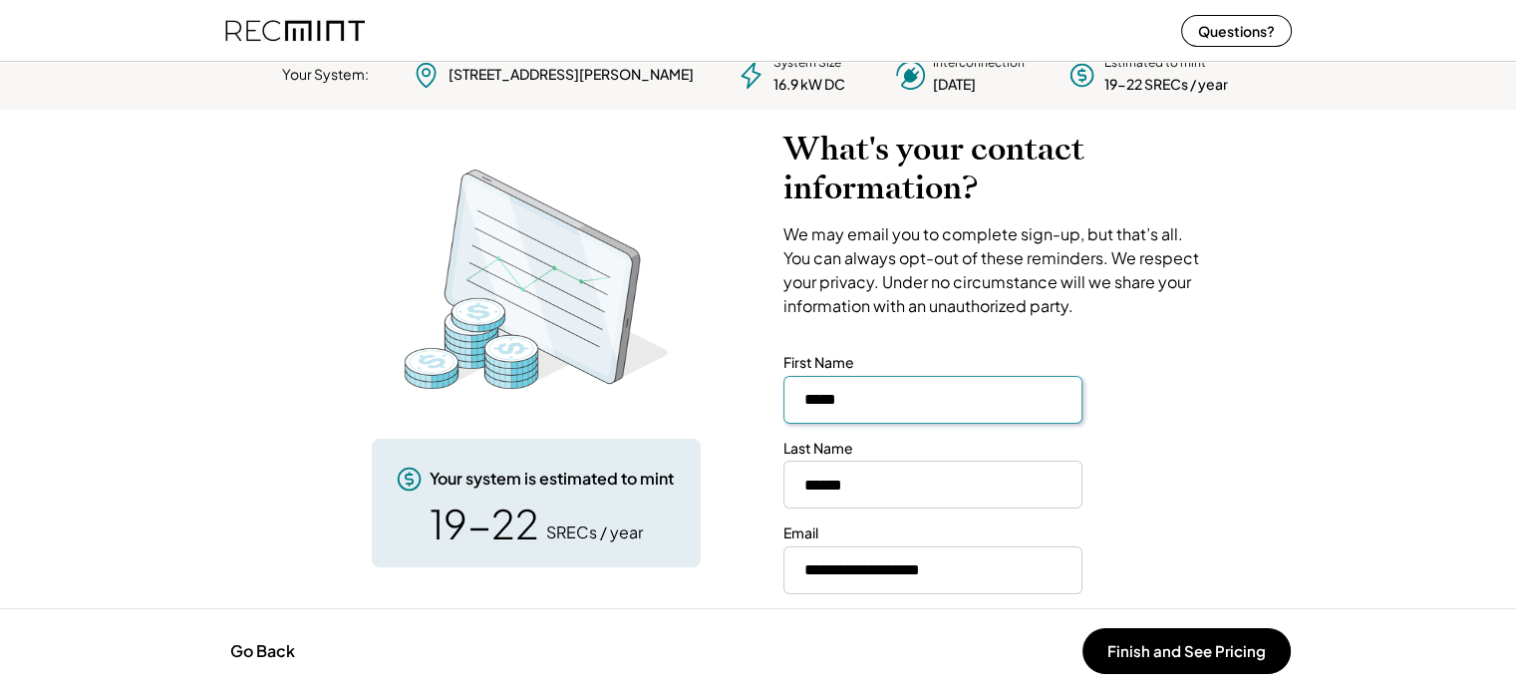
scroll to position [24, 0]
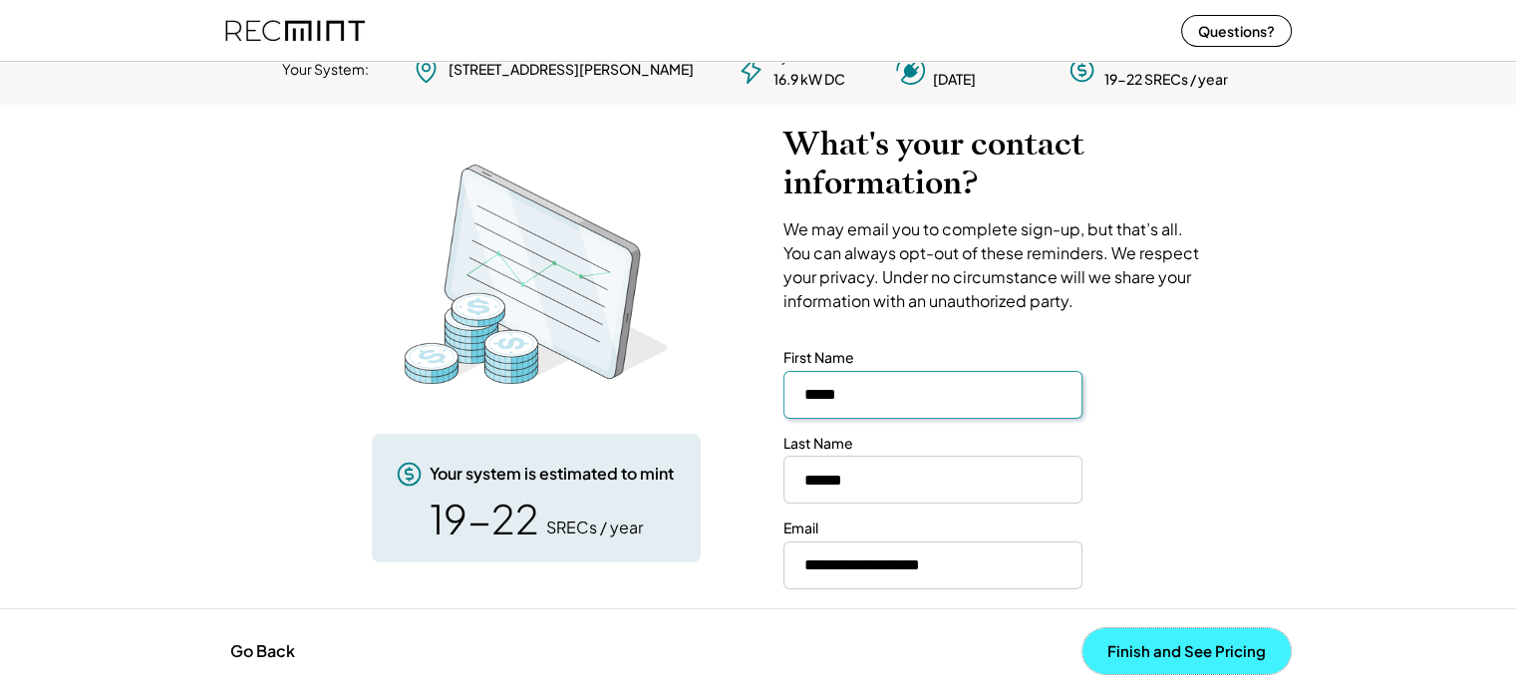
click at [1200, 643] on button "Finish and See Pricing" at bounding box center [1186, 651] width 208 height 46
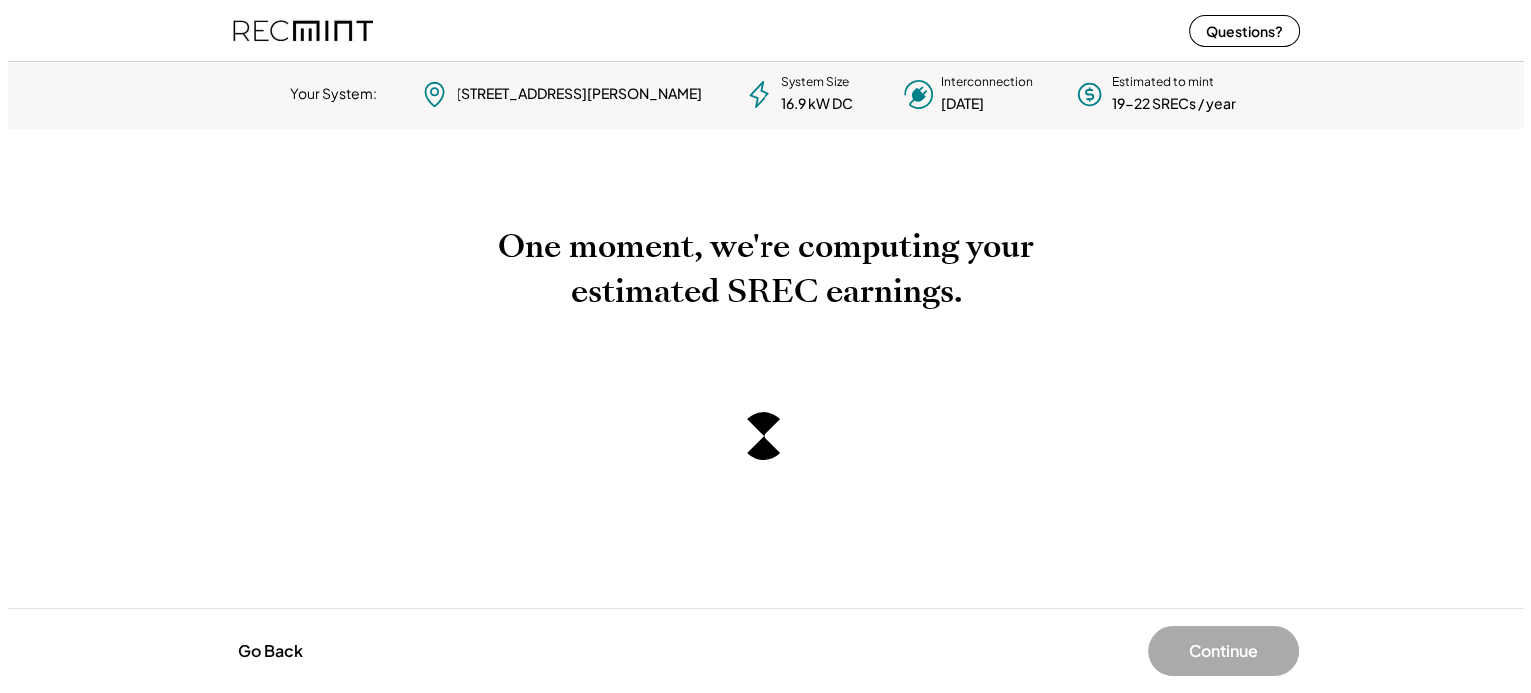
scroll to position [0, 0]
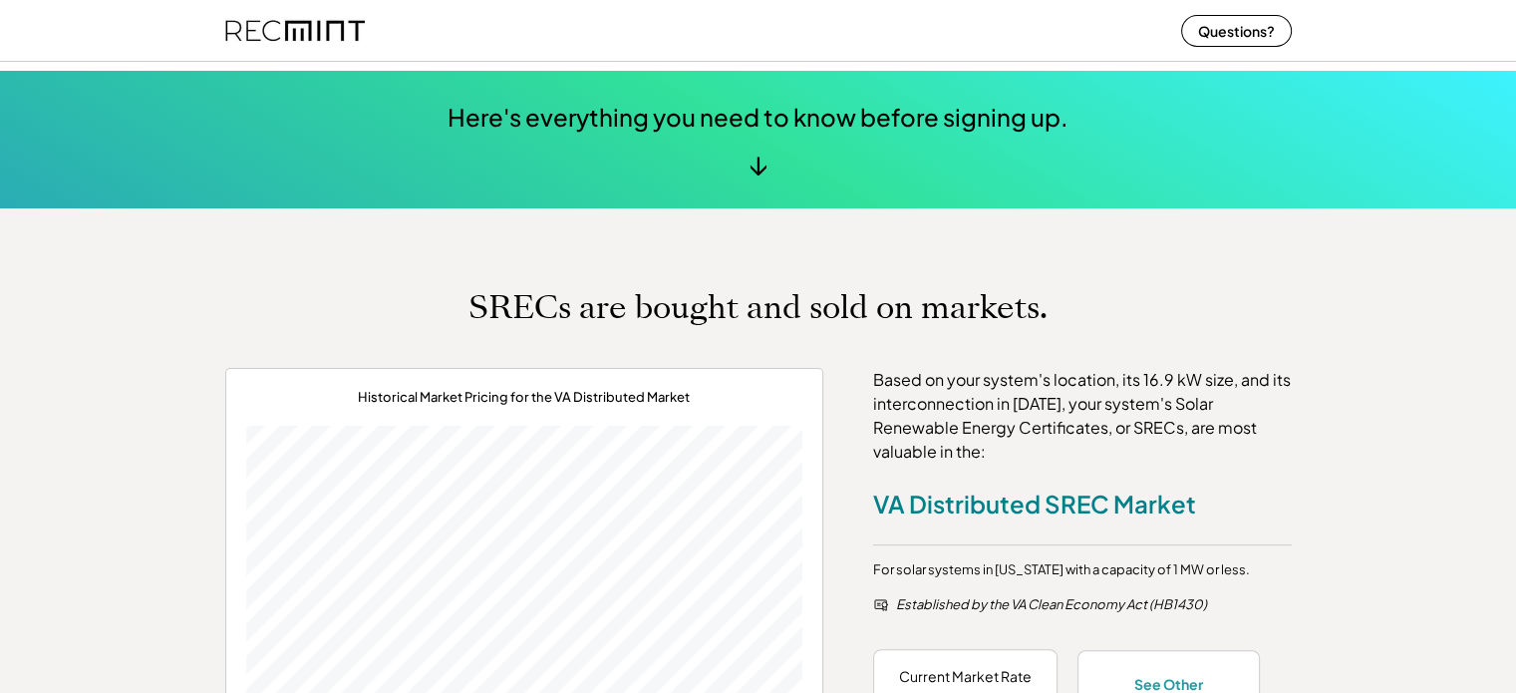
scroll to position [299, 0]
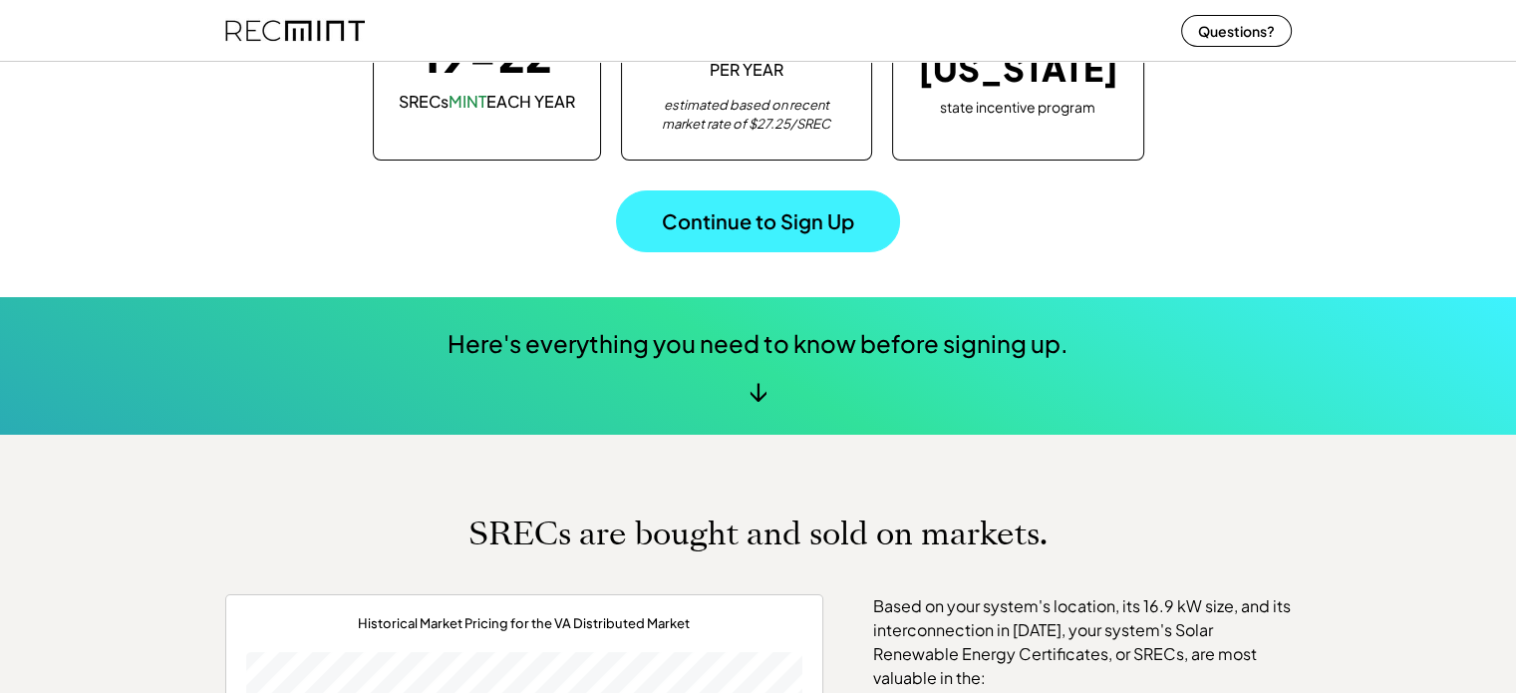
click at [706, 227] on button "Continue to Sign Up" at bounding box center [758, 221] width 284 height 62
